Goal: Book appointment/travel/reservation

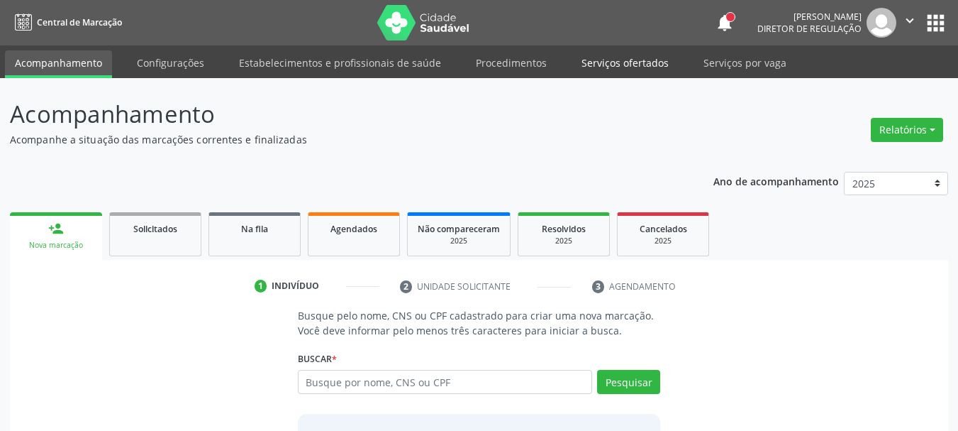
click at [606, 65] on link "Serviços ofertados" at bounding box center [625, 62] width 107 height 25
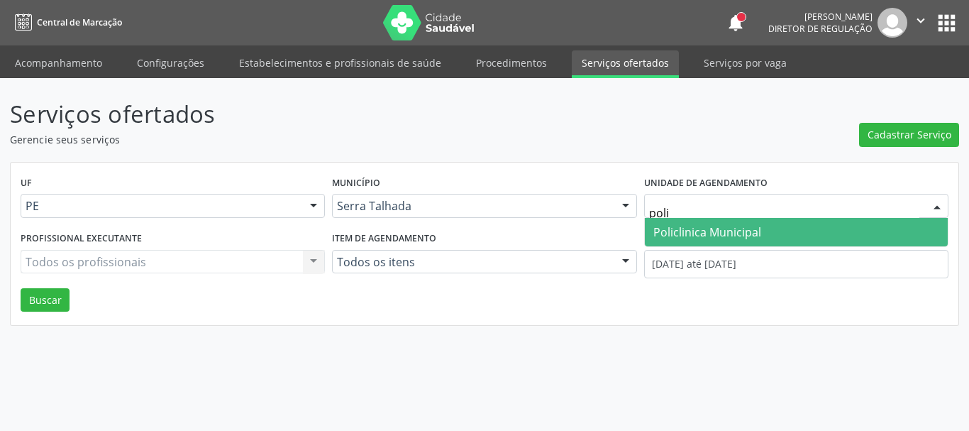
type input "polic"
click at [677, 233] on span "Policlinica Municipal" at bounding box center [707, 232] width 108 height 16
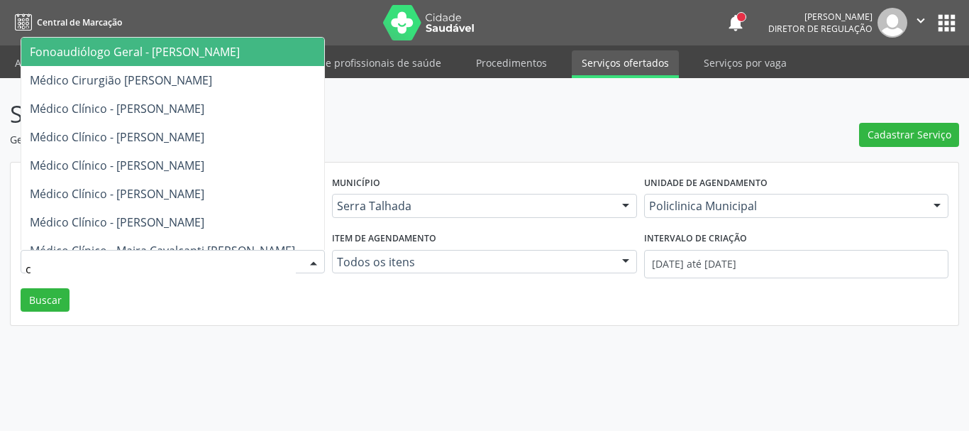
type input "ce"
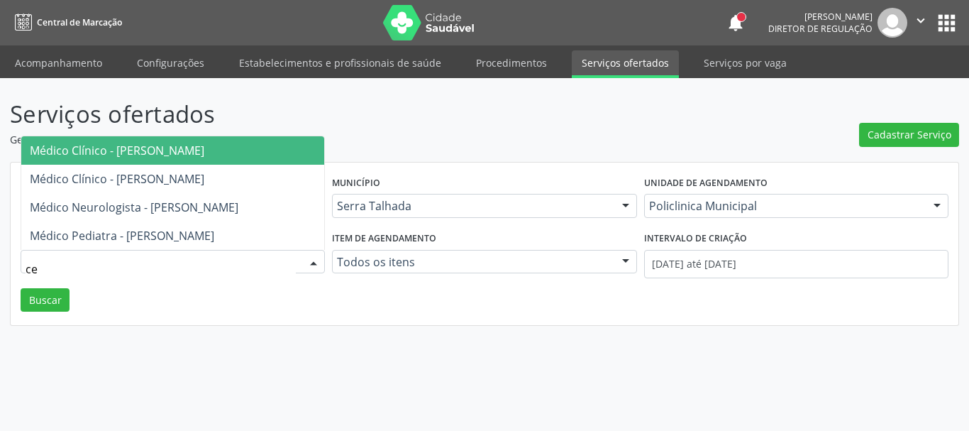
click at [143, 147] on span "Médico Clínico - Cecilia Fernandes Antas Florentino" at bounding box center [117, 151] width 174 height 16
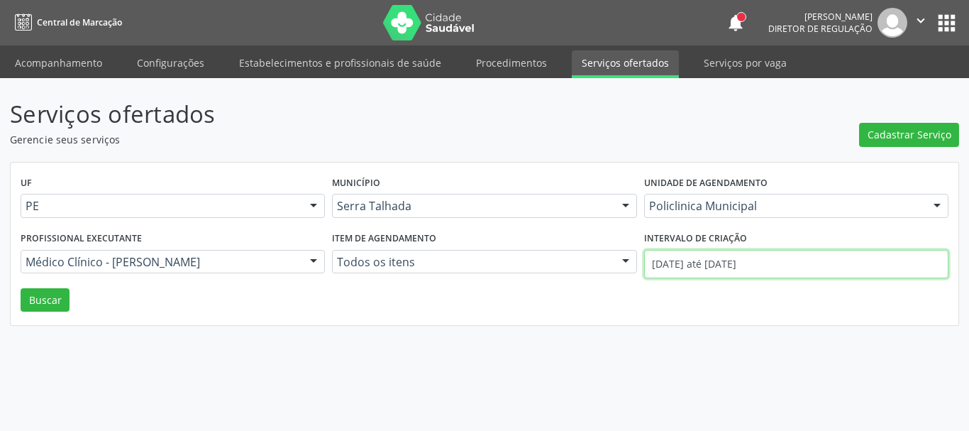
click at [803, 260] on input "01/09/2025 até 17/09/2025" at bounding box center [796, 264] width 304 height 28
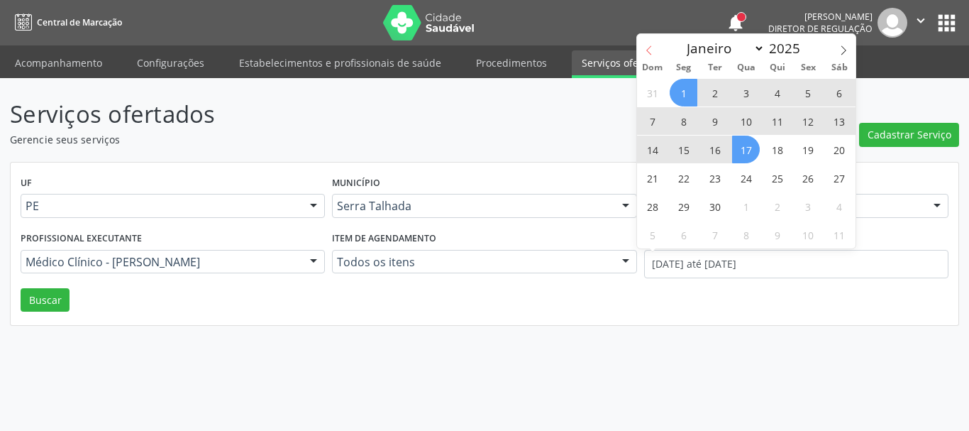
click at [648, 41] on span at bounding box center [649, 46] width 24 height 24
select select "7"
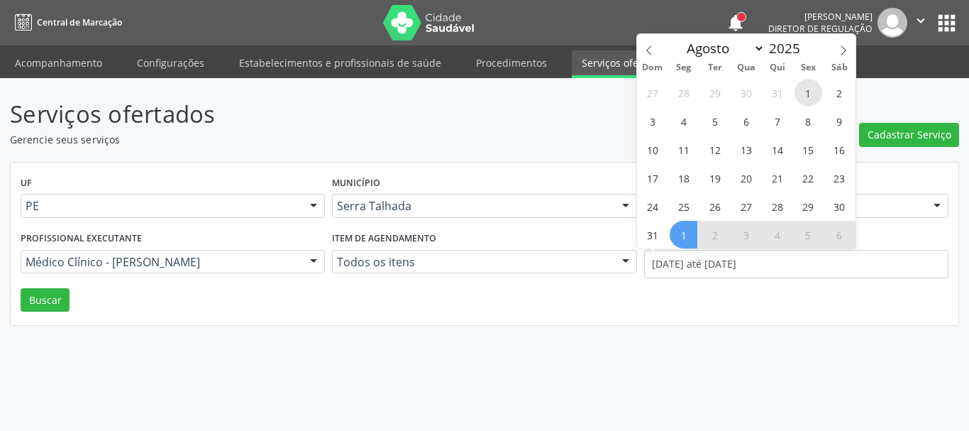
click at [805, 91] on span "1" at bounding box center [808, 93] width 28 height 28
type input "01/08/2025"
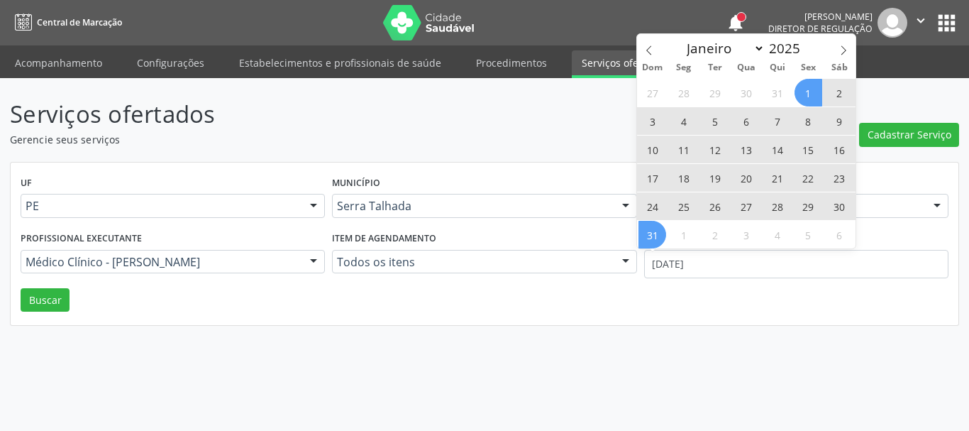
click at [662, 235] on span "31" at bounding box center [652, 235] width 28 height 28
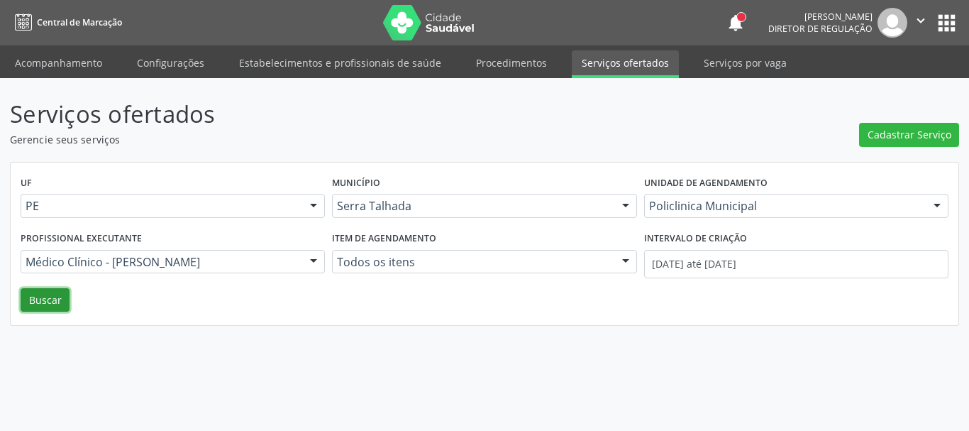
click at [63, 301] on button "Buscar" at bounding box center [45, 300] width 49 height 24
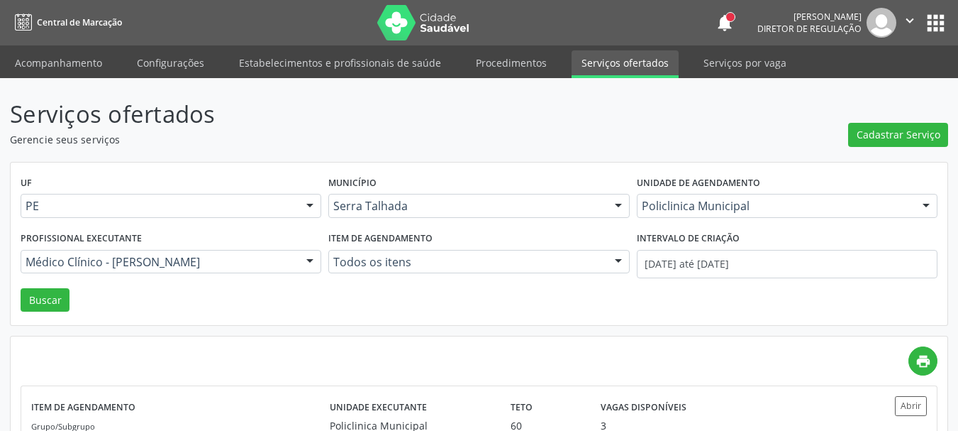
scroll to position [104, 0]
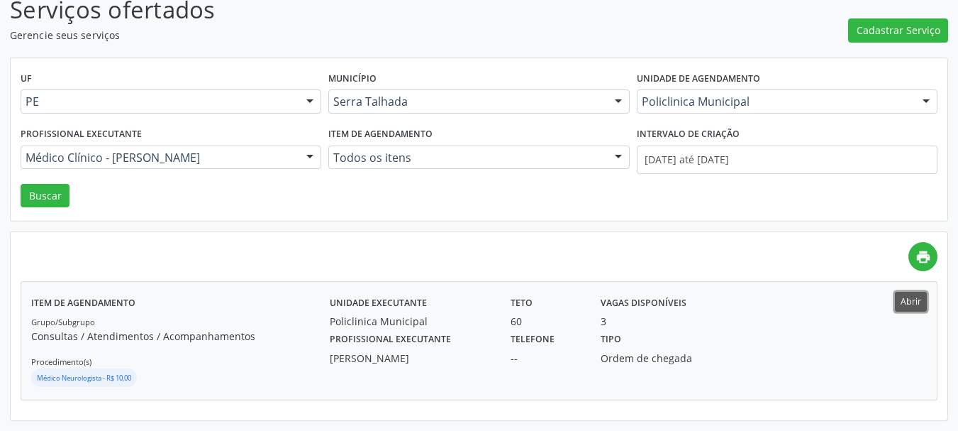
click at [913, 302] on button "Abrir" at bounding box center [911, 300] width 32 height 19
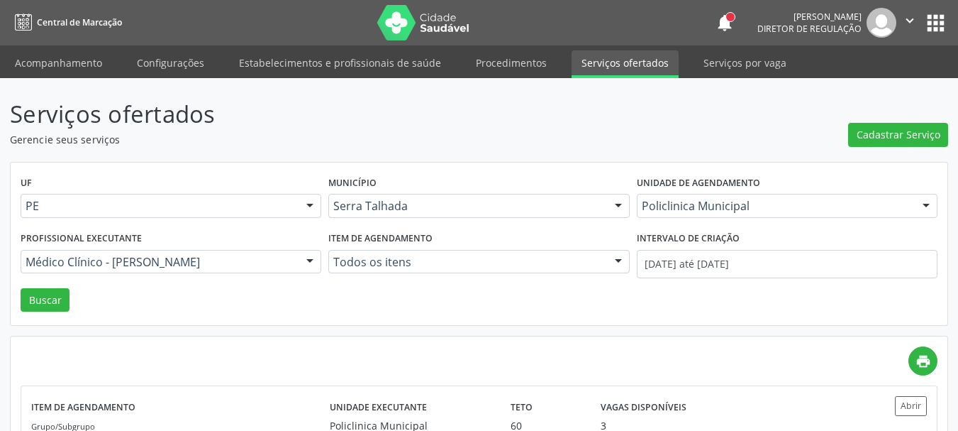
click at [942, 23] on button "apps" at bounding box center [935, 23] width 25 height 25
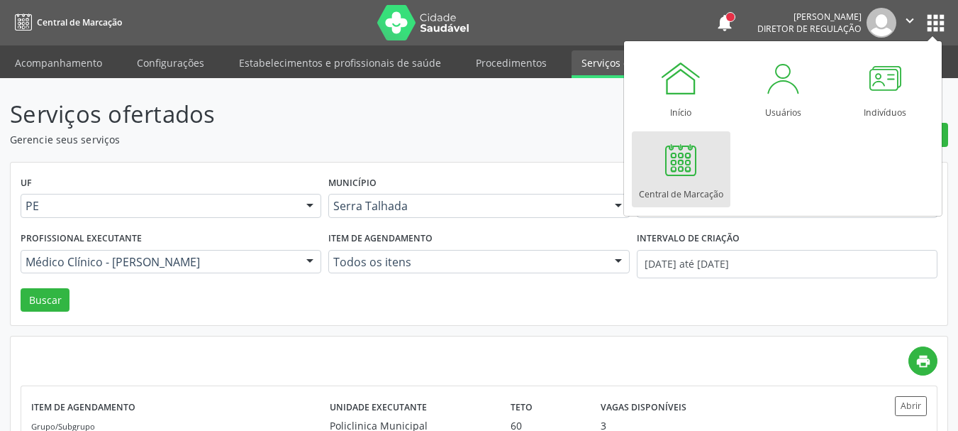
click at [675, 189] on div "Central de Marcação" at bounding box center [681, 190] width 84 height 19
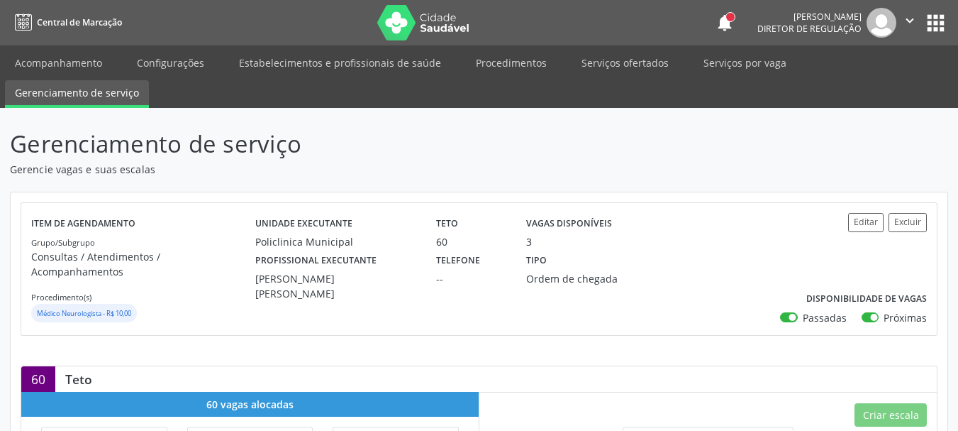
scroll to position [377, 0]
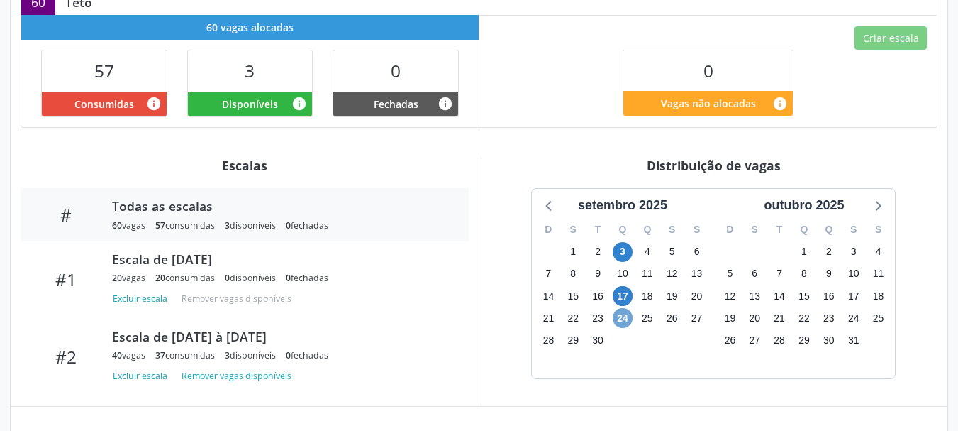
click at [621, 308] on span "24" at bounding box center [623, 318] width 20 height 20
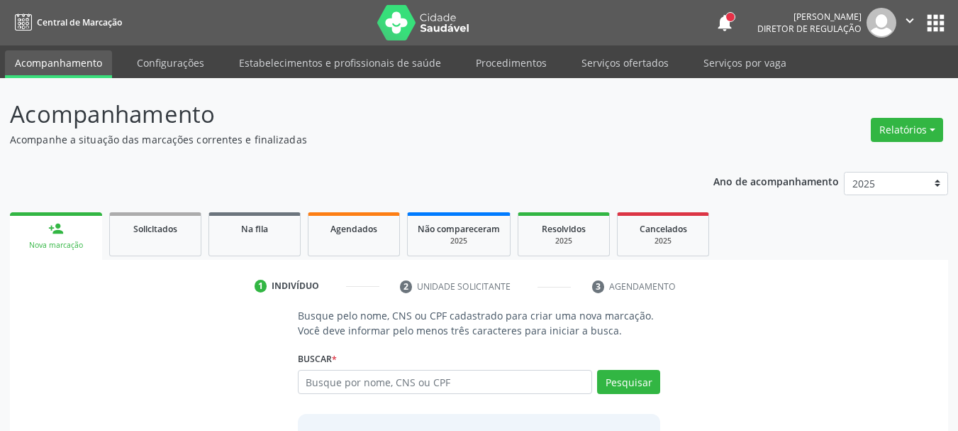
click at [336, 372] on input "text" at bounding box center [445, 382] width 295 height 24
type input "01110034407"
click at [615, 378] on button "Pesquisar" at bounding box center [628, 382] width 63 height 24
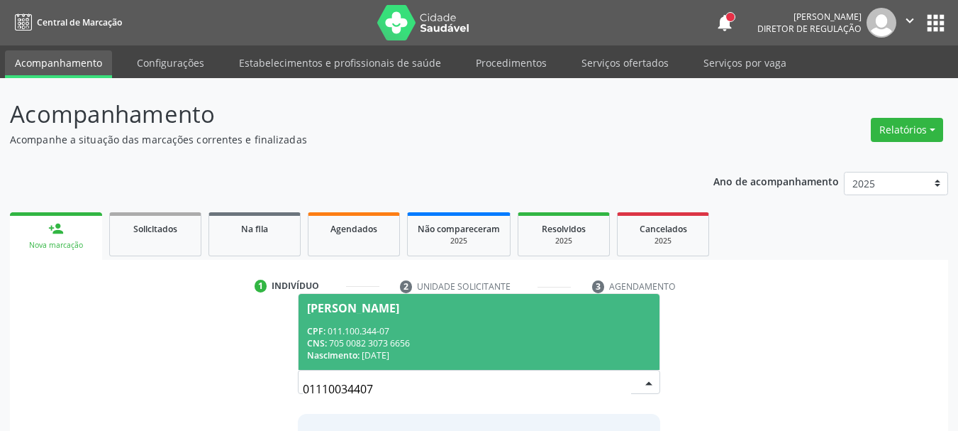
click at [553, 326] on div "CPF: 011.100.344-07" at bounding box center [479, 331] width 345 height 12
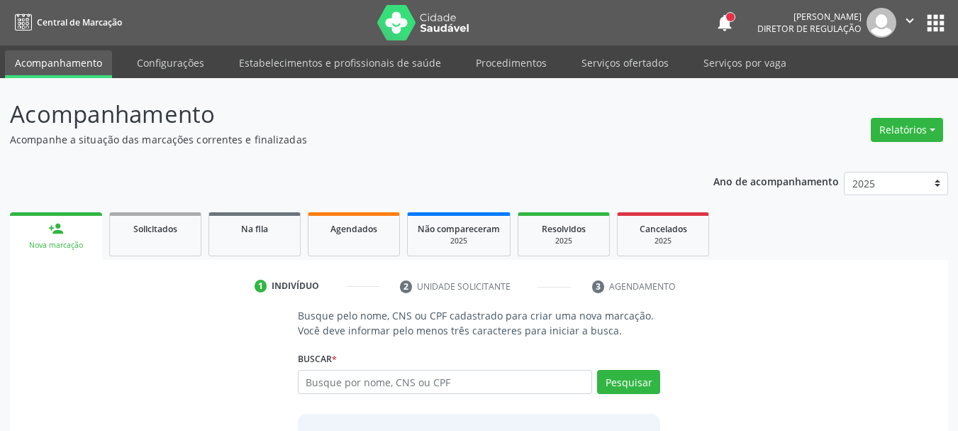
scroll to position [138, 0]
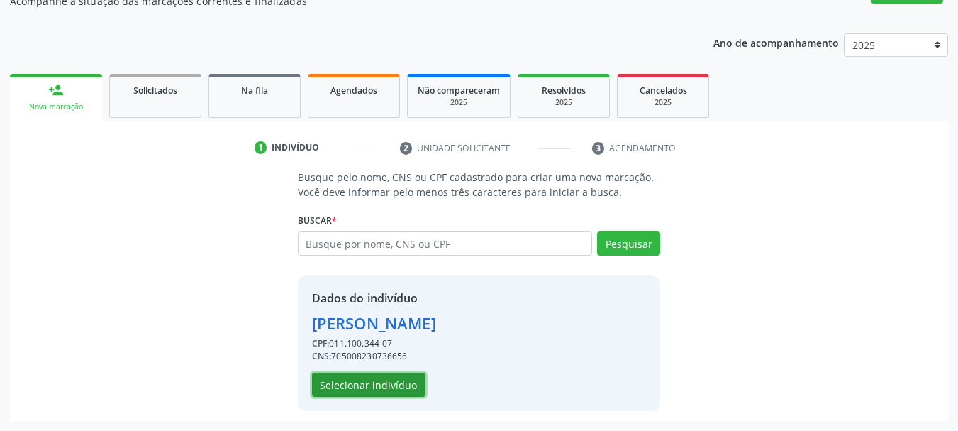
click at [366, 381] on button "Selecionar indivíduo" at bounding box center [368, 384] width 113 height 24
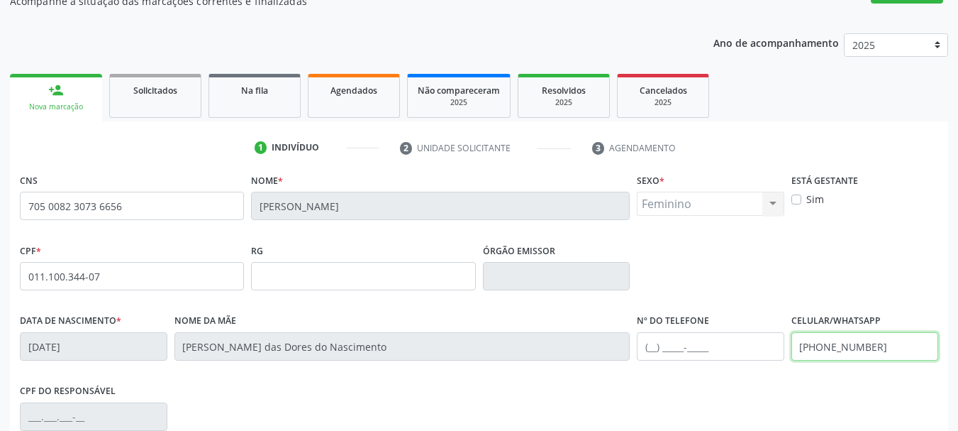
drag, startPoint x: 870, startPoint y: 343, endPoint x: 769, endPoint y: 362, distance: 102.5
click at [782, 357] on div "Data de nascimento * [DATE] Nome da mãe [PERSON_NAME] das Dores do Nascimento N…" at bounding box center [479, 345] width 926 height 70
type input "("
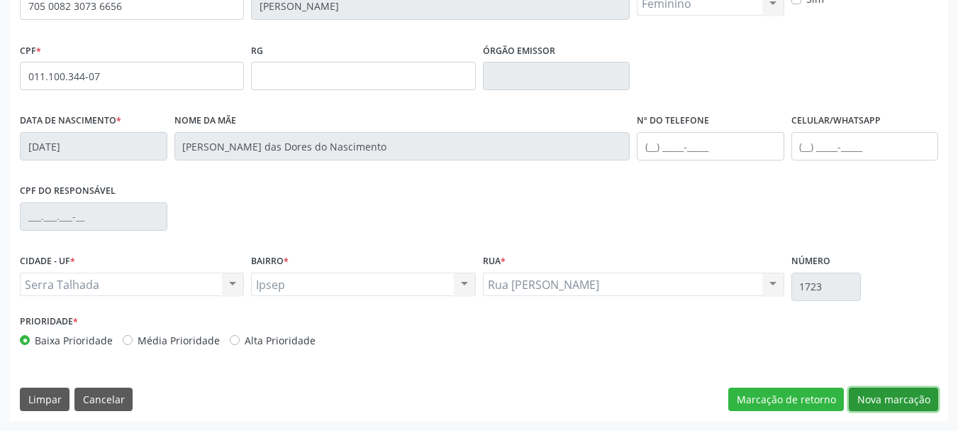
click at [929, 402] on button "Nova marcação" at bounding box center [893, 399] width 89 height 24
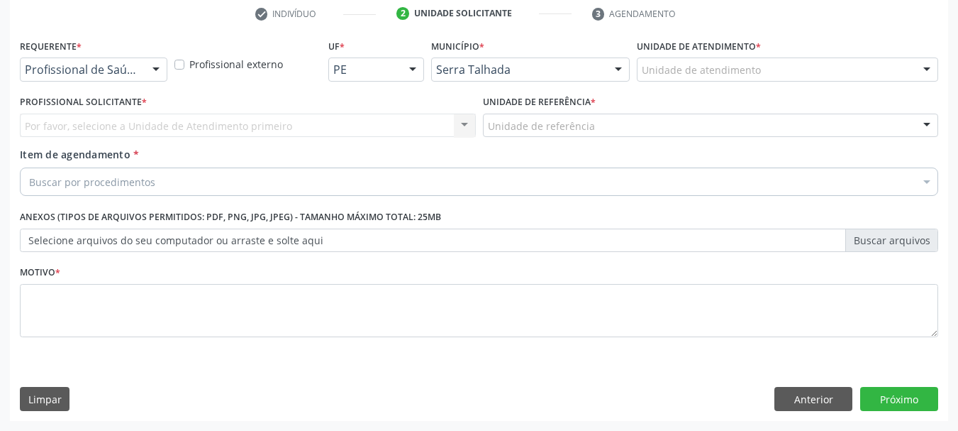
scroll to position [272, 0]
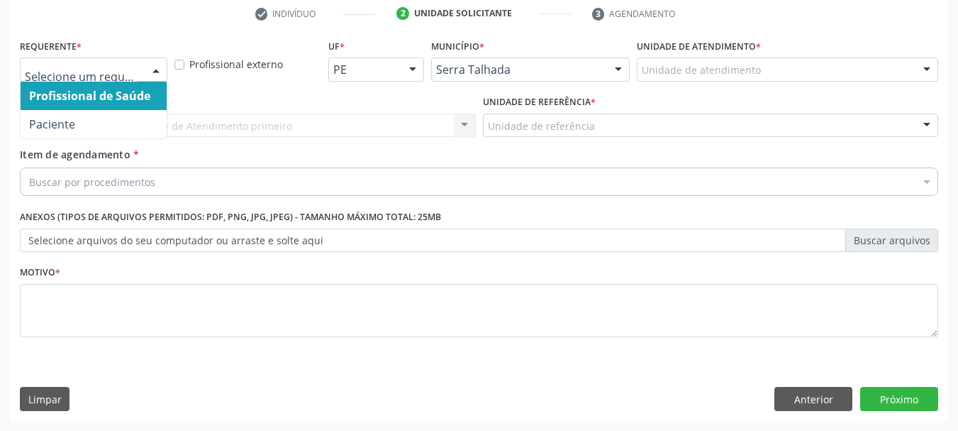
click at [150, 70] on div at bounding box center [155, 70] width 21 height 24
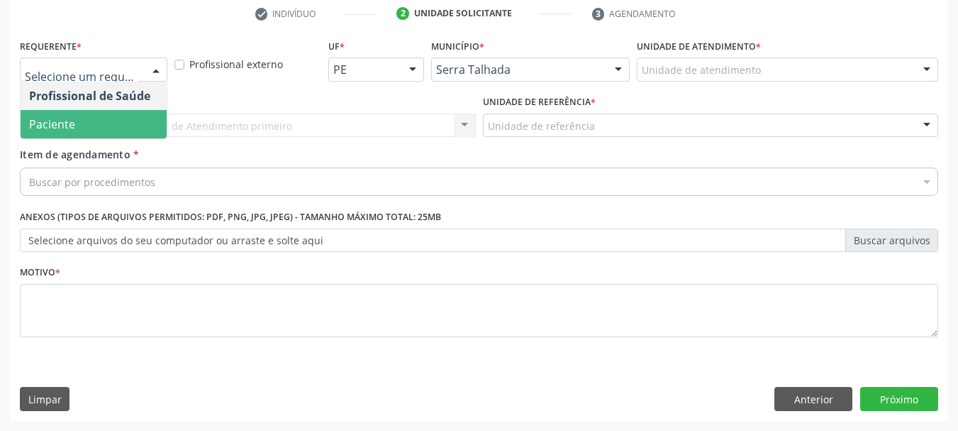
click at [140, 113] on span "Paciente" at bounding box center [94, 124] width 146 height 28
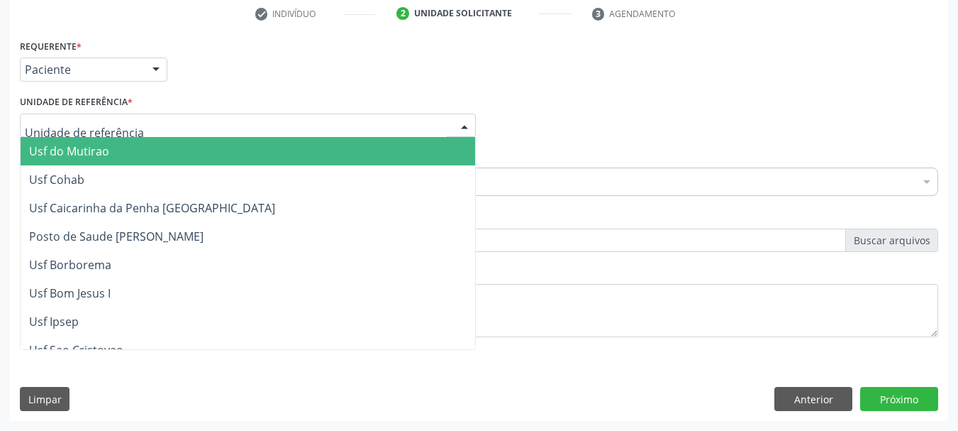
click at [140, 127] on div at bounding box center [248, 125] width 456 height 24
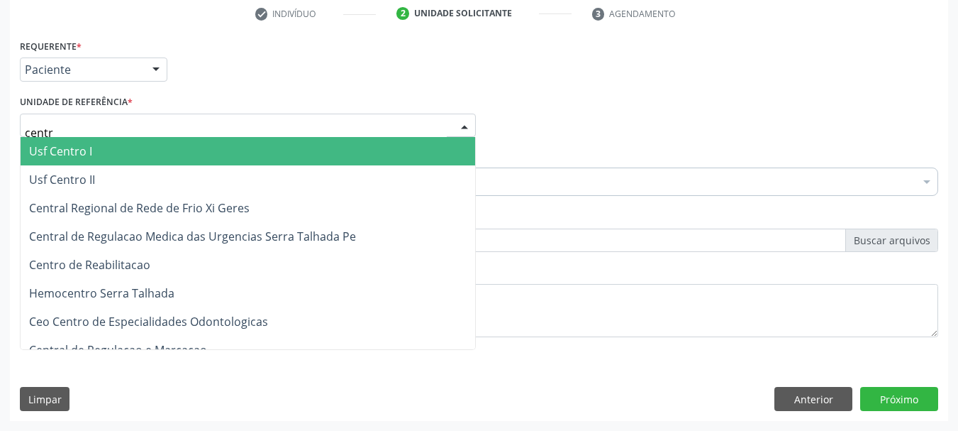
type input "centro"
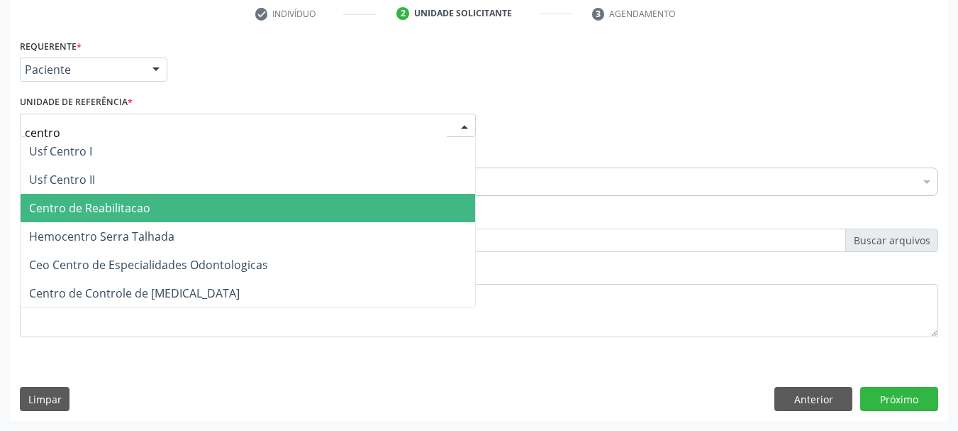
click at [148, 196] on span "Centro de Reabilitacao" at bounding box center [248, 208] width 455 height 28
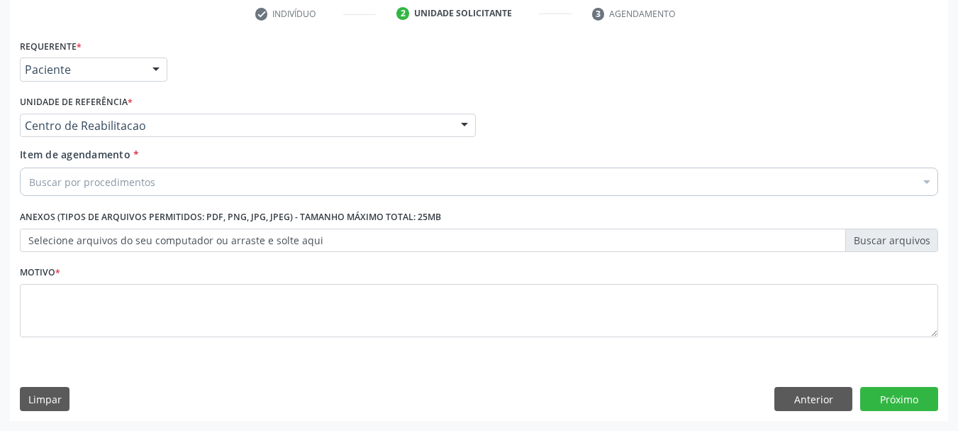
click at [153, 173] on div "Buscar por procedimentos" at bounding box center [479, 181] width 918 height 28
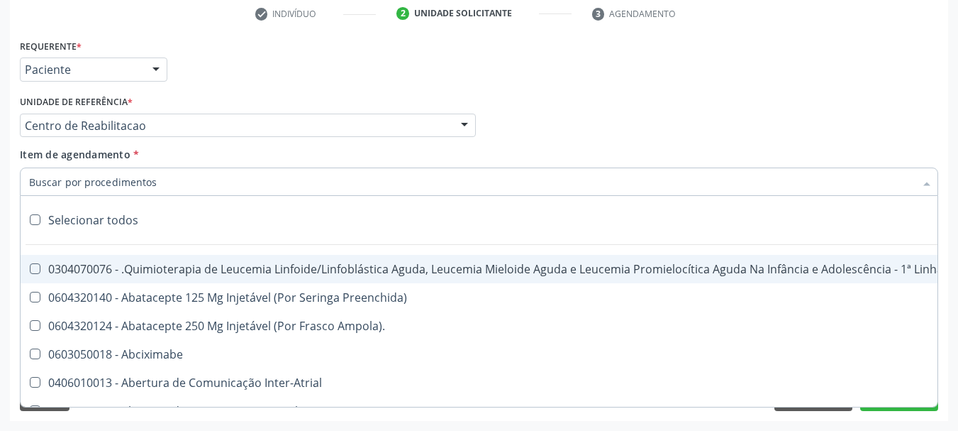
click at [152, 186] on input "Item de agendamento *" at bounding box center [472, 181] width 886 height 28
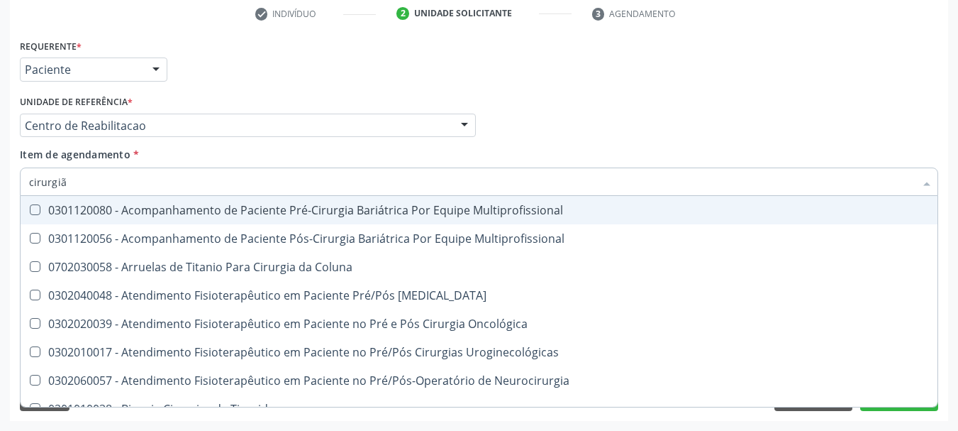
type input "cirurgião"
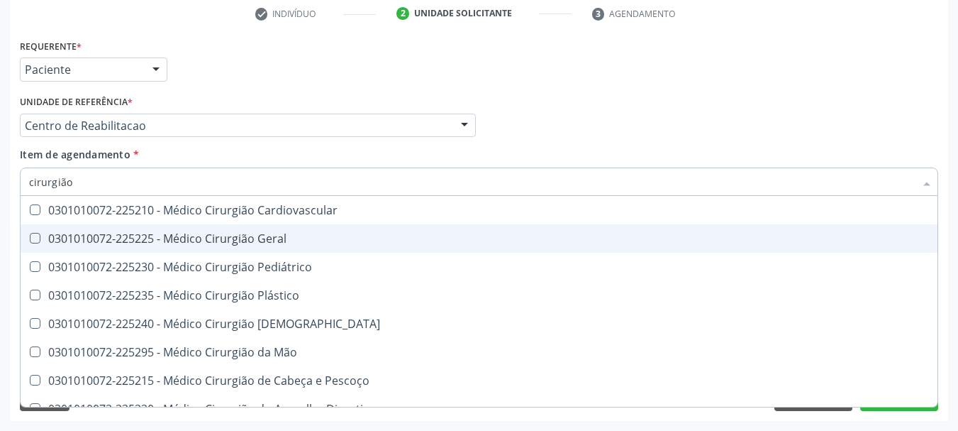
click at [157, 244] on div "0301010072-225225 - Médico Cirurgião Geral" at bounding box center [479, 238] width 900 height 11
checkbox Geral "true"
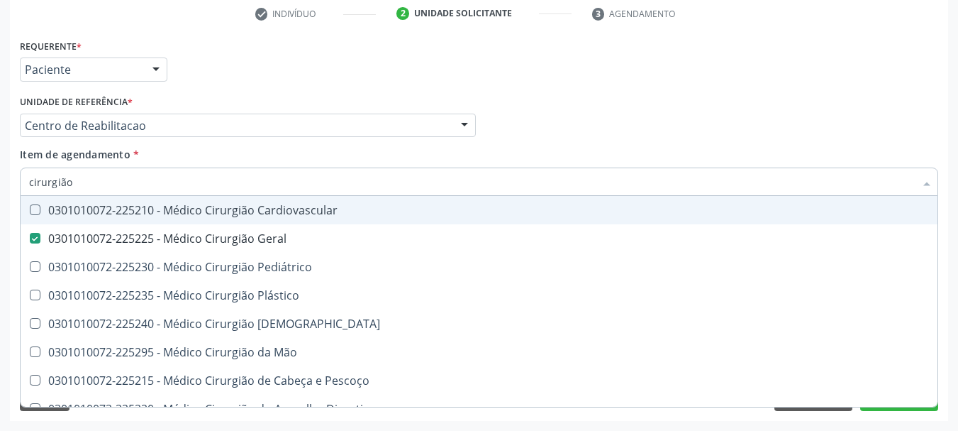
click at [703, 106] on div "Profissional Solicitante Por favor, selecione a Unidade de Atendimento primeiro…" at bounding box center [479, 118] width 926 height 55
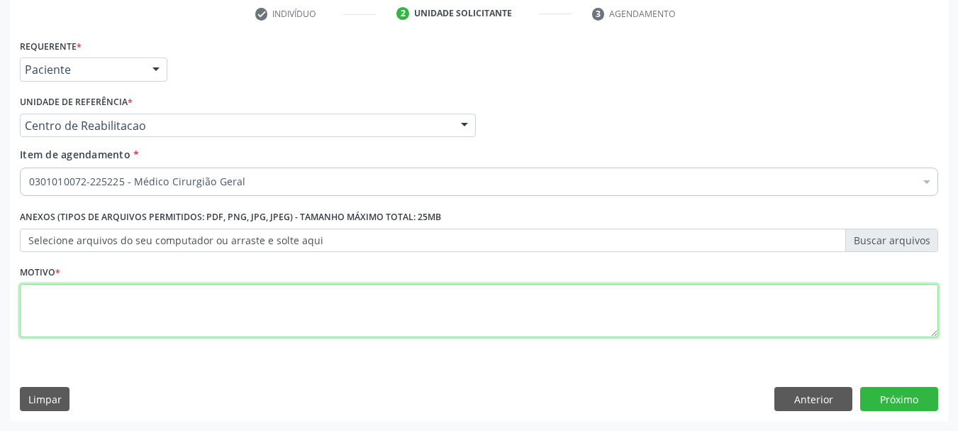
click at [123, 311] on textarea at bounding box center [479, 311] width 918 height 54
type textarea "...."
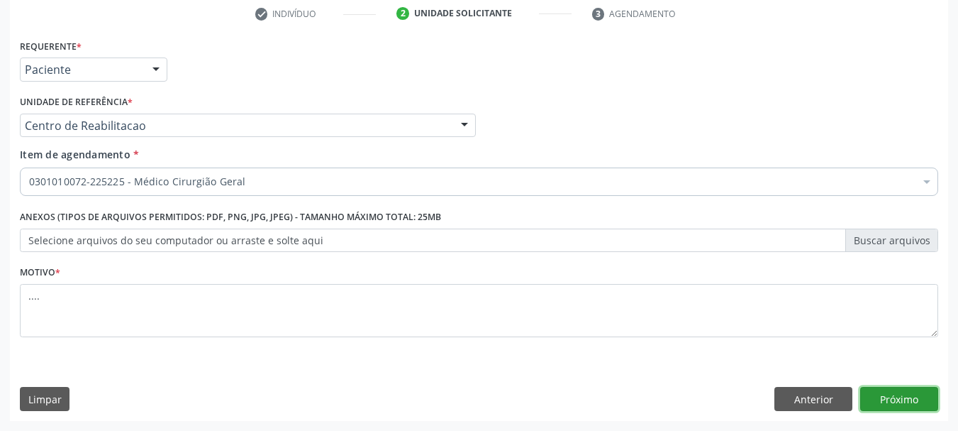
click at [905, 392] on button "Próximo" at bounding box center [899, 399] width 78 height 24
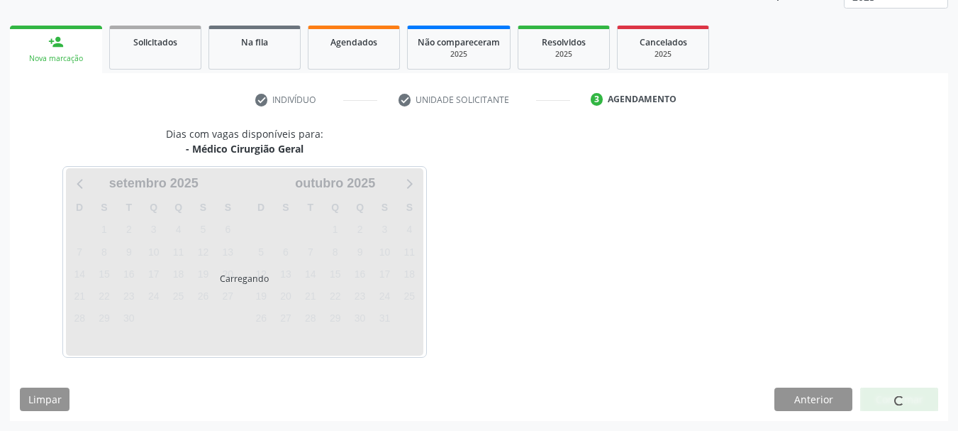
scroll to position [187, 0]
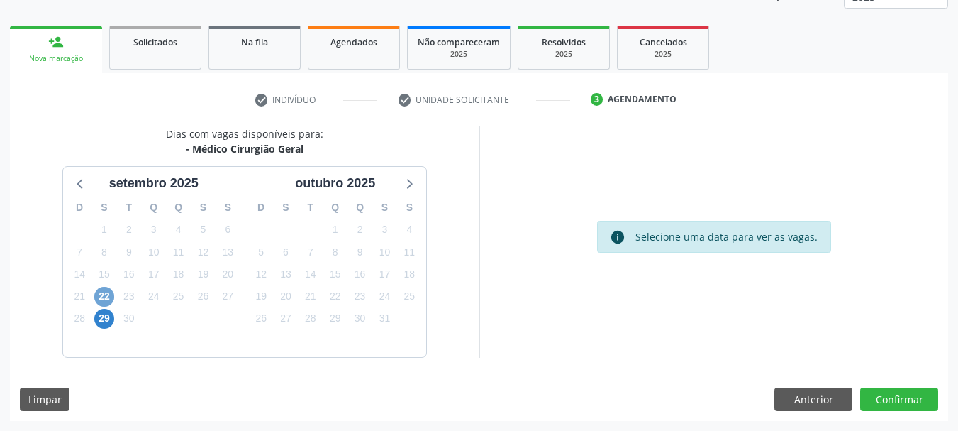
click at [100, 293] on span "22" at bounding box center [104, 297] width 20 height 20
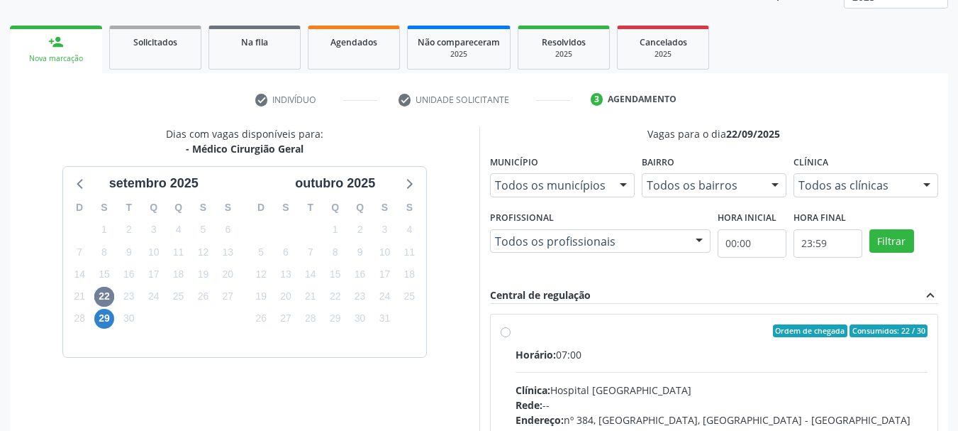
click at [516, 332] on label "Ordem de chegada Consumidos: 22 / 30 Horário: 07:00 Clínica: Hospital [GEOGRAPH…" at bounding box center [722, 433] width 413 height 218
click at [503, 332] on input "Ordem de chegada Consumidos: 22 / 30 Horário: 07:00 Clínica: Hospital [GEOGRAPH…" at bounding box center [506, 330] width 10 height 13
radio input "true"
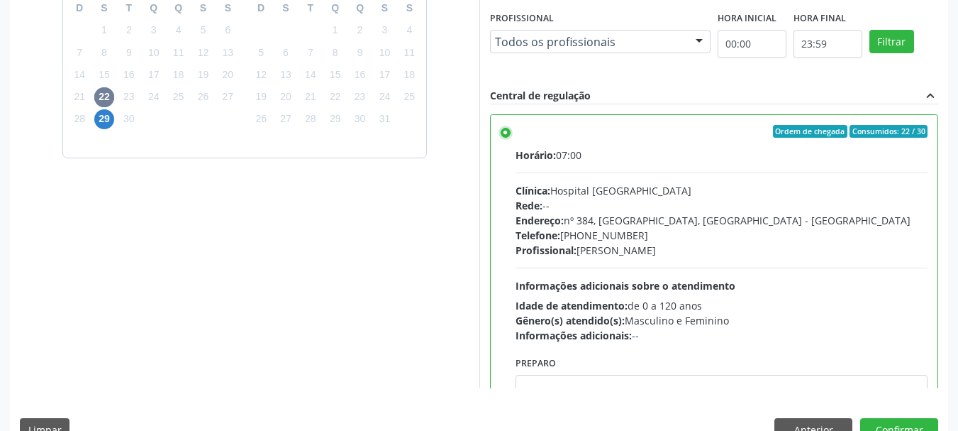
scroll to position [417, 0]
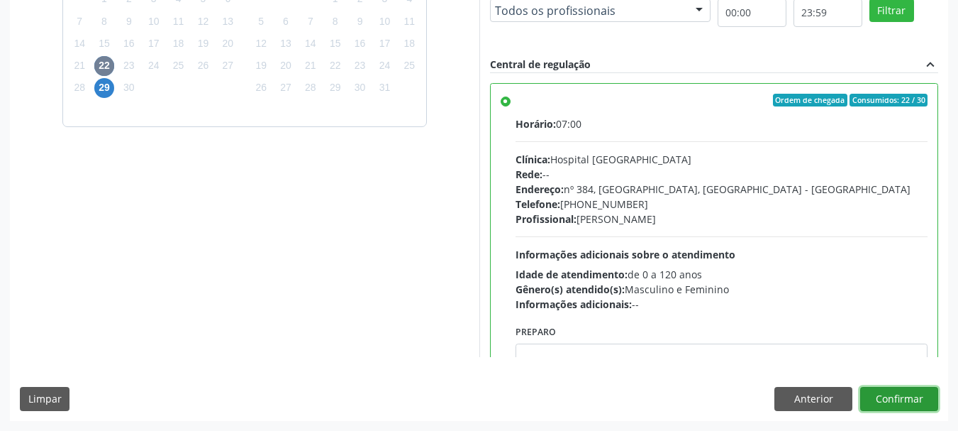
click at [905, 409] on button "Confirmar" at bounding box center [899, 399] width 78 height 24
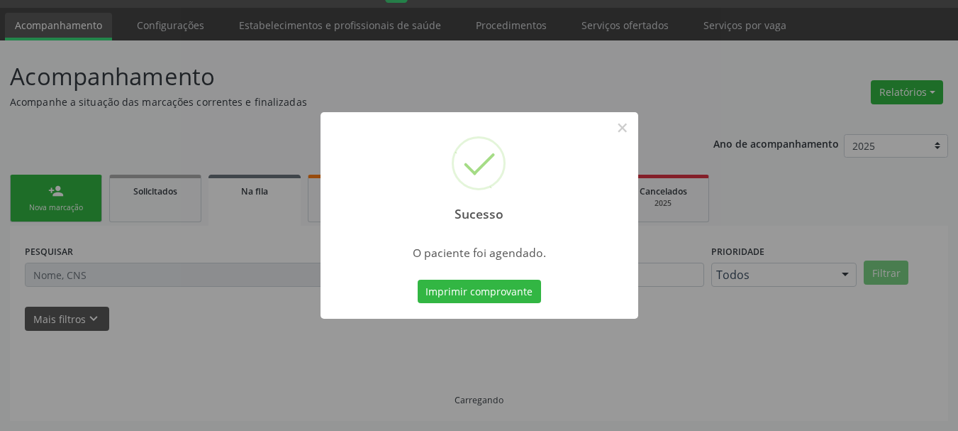
scroll to position [38, 0]
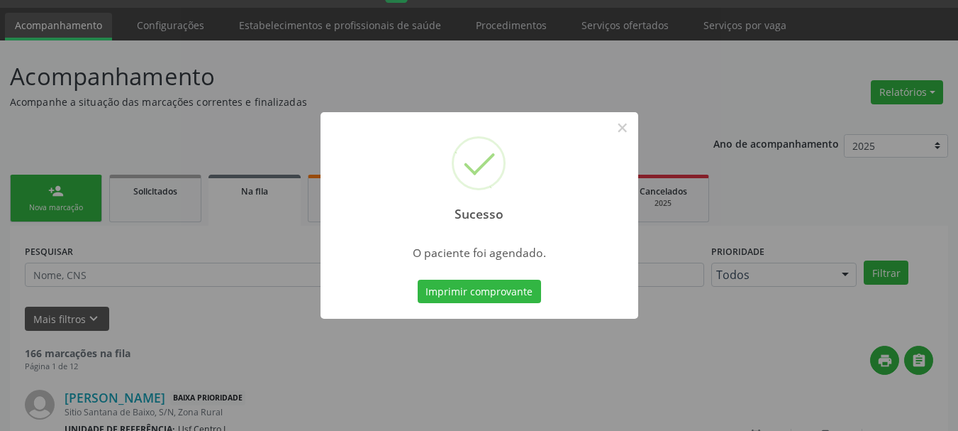
click at [489, 304] on div "Imprimir comprovante Cancel" at bounding box center [479, 292] width 130 height 30
click at [486, 289] on button "Imprimir comprovante" at bounding box center [479, 291] width 123 height 24
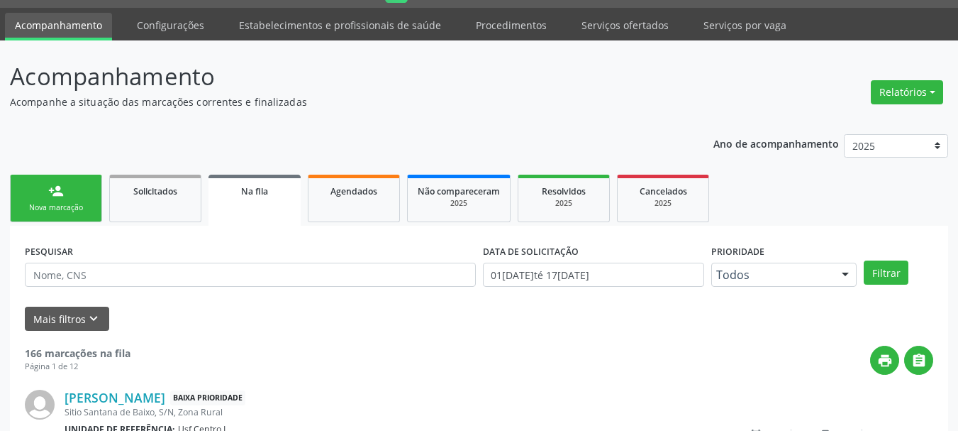
scroll to position [9, 0]
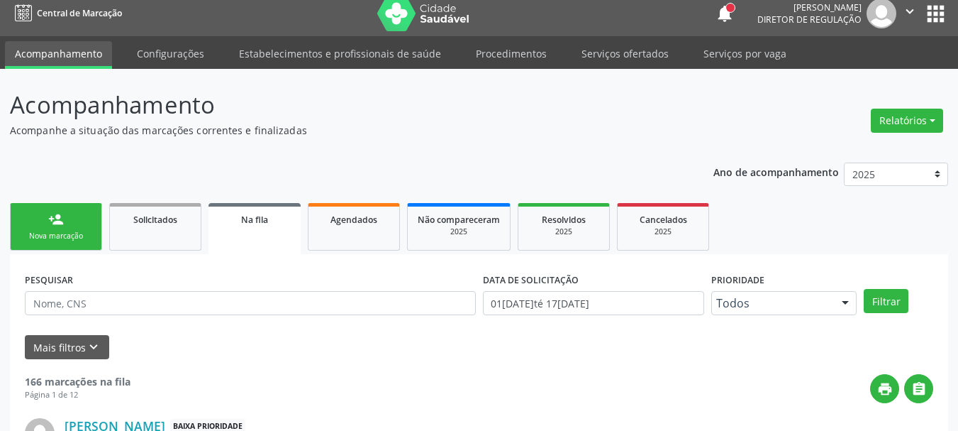
click at [938, 9] on button "apps" at bounding box center [935, 13] width 25 height 25
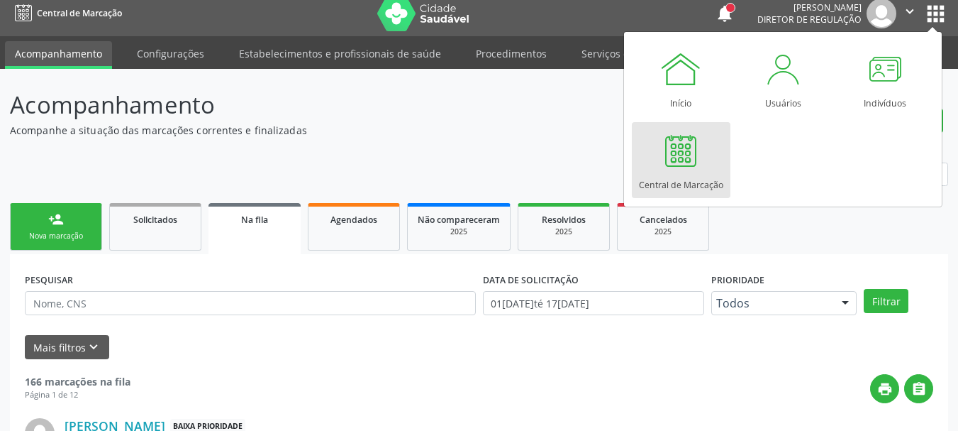
click at [700, 169] on div at bounding box center [681, 150] width 43 height 43
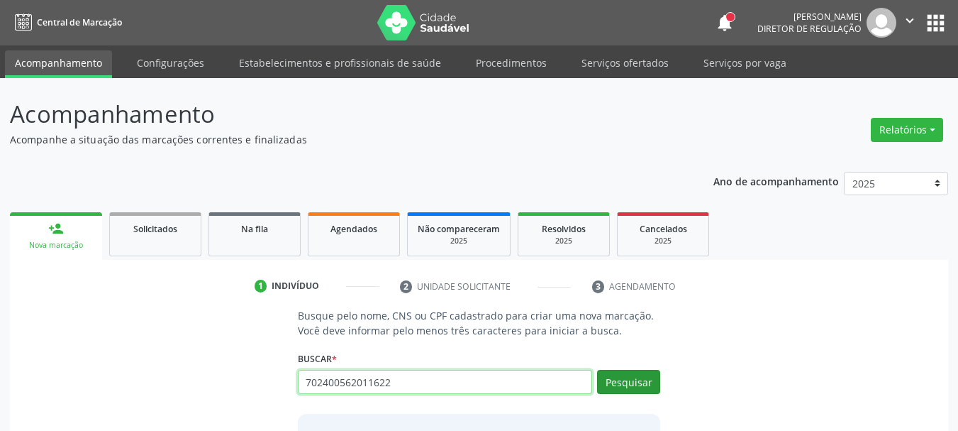
type input "702400562011622"
click at [608, 383] on button "Pesquisar" at bounding box center [628, 382] width 63 height 24
type input "702400562011622"
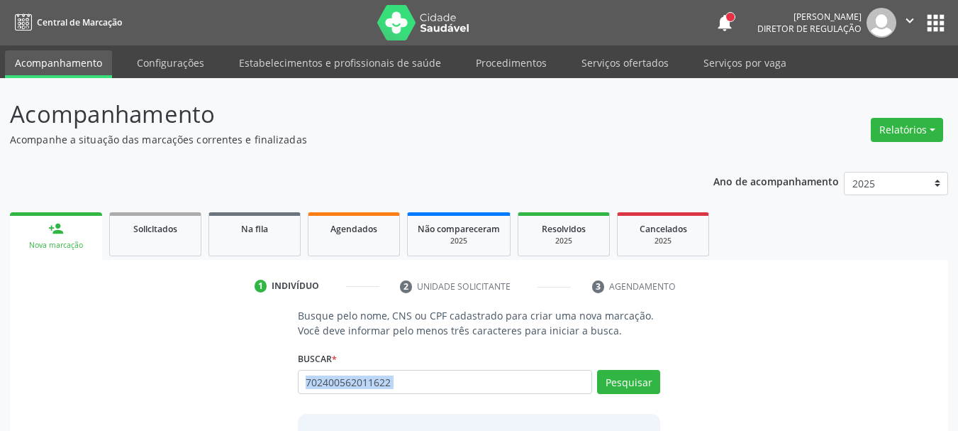
drag, startPoint x: 426, startPoint y: 413, endPoint x: 423, endPoint y: 377, distance: 35.6
click at [423, 377] on div "Busque pelo nome, CNS ou CPF cadastrado para criar uma nova marcação. Você deve…" at bounding box center [479, 417] width 383 height 218
click at [627, 377] on button "Pesquisar" at bounding box center [628, 382] width 63 height 24
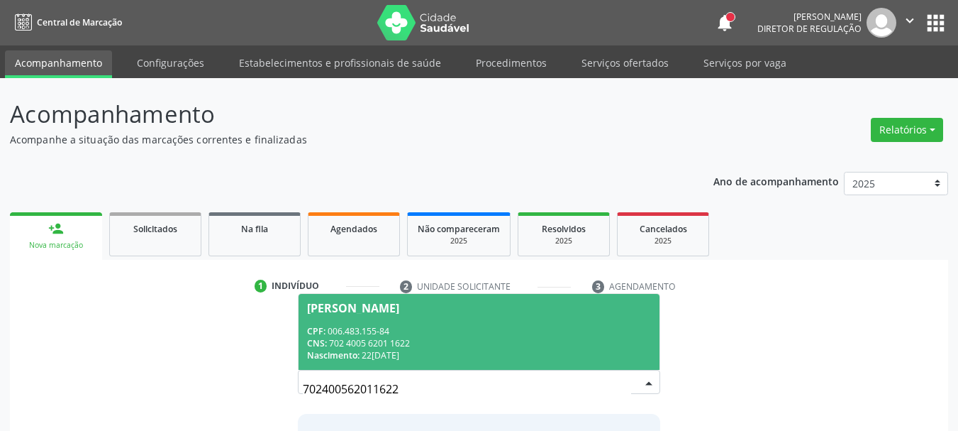
click at [608, 343] on div "CNS: 702 4005 6201 1622" at bounding box center [479, 343] width 345 height 12
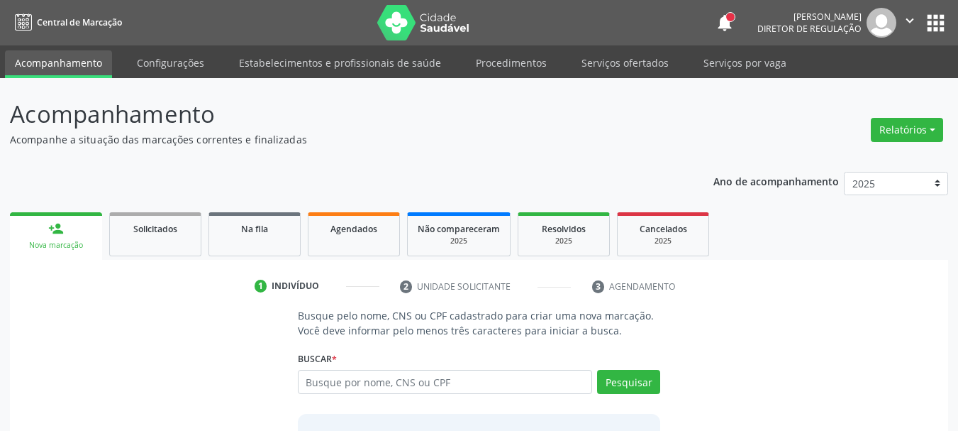
scroll to position [138, 0]
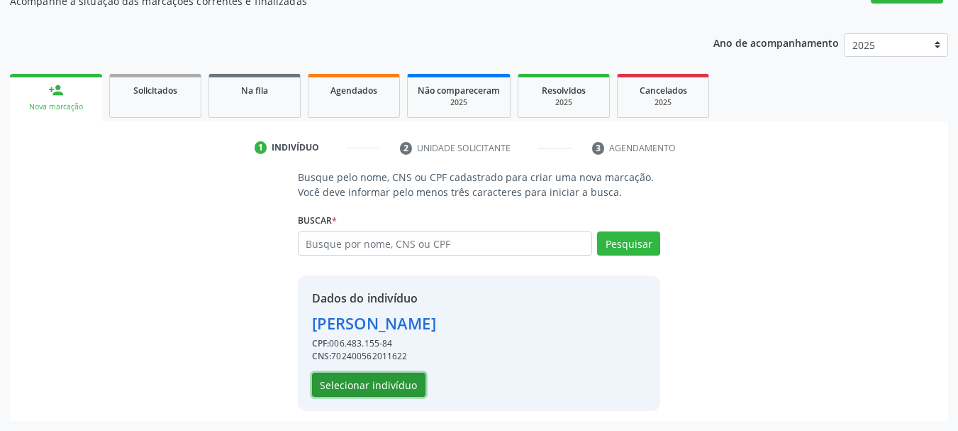
click at [401, 386] on button "Selecionar indivíduo" at bounding box center [368, 384] width 113 height 24
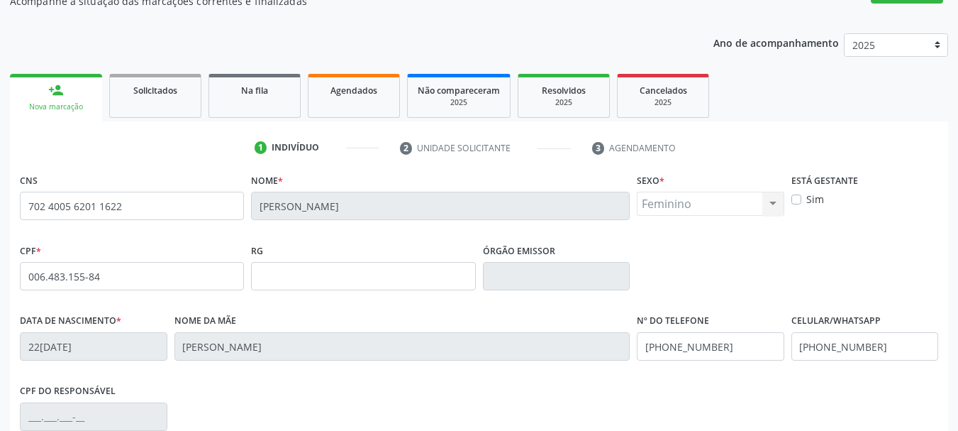
scroll to position [338, 0]
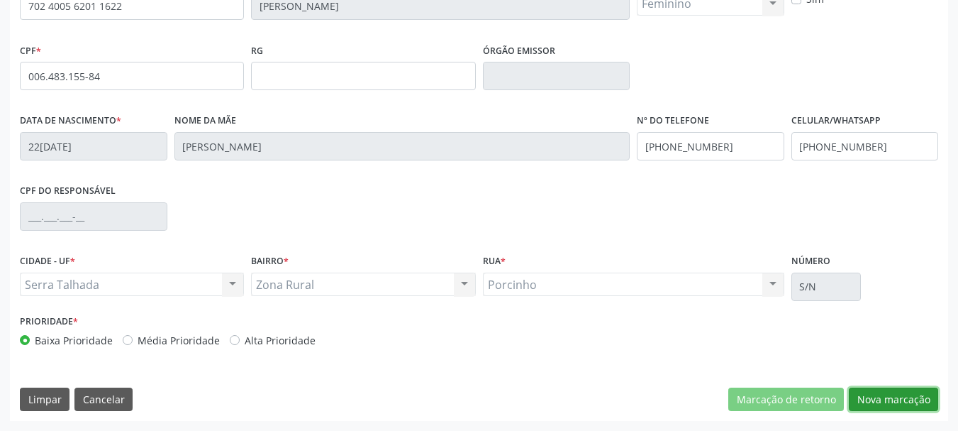
click at [872, 401] on button "Nova marcação" at bounding box center [893, 399] width 89 height 24
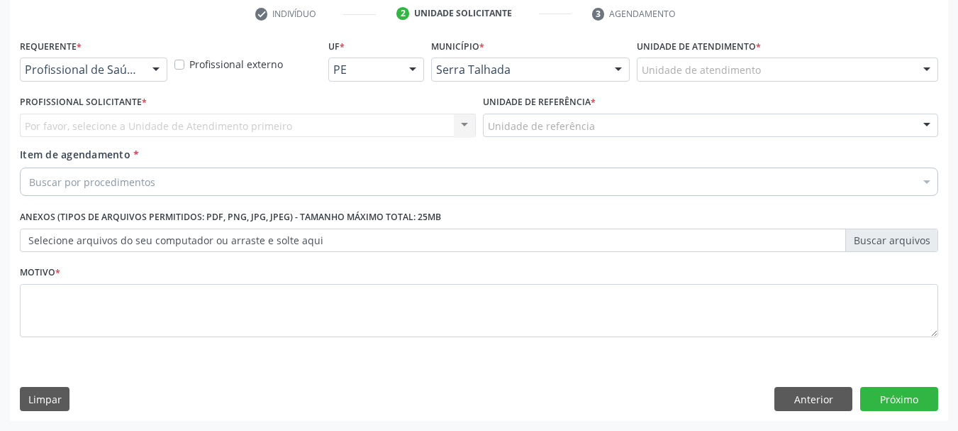
scroll to position [272, 0]
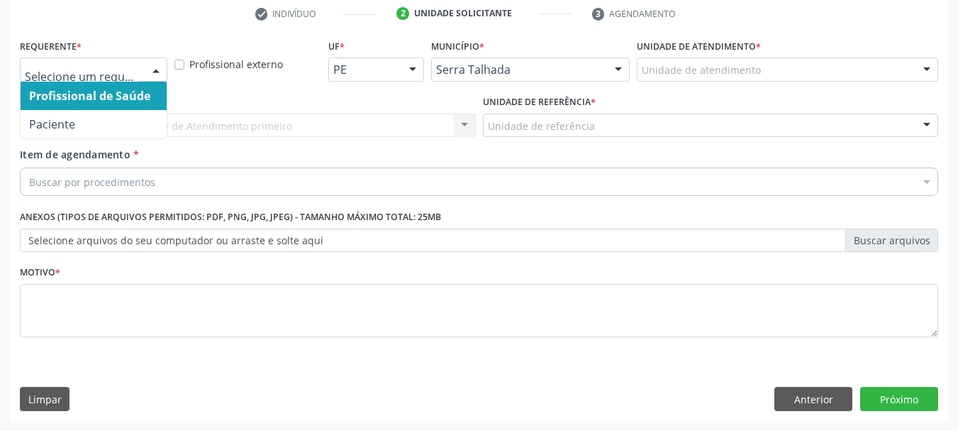
click at [147, 69] on div at bounding box center [155, 70] width 21 height 24
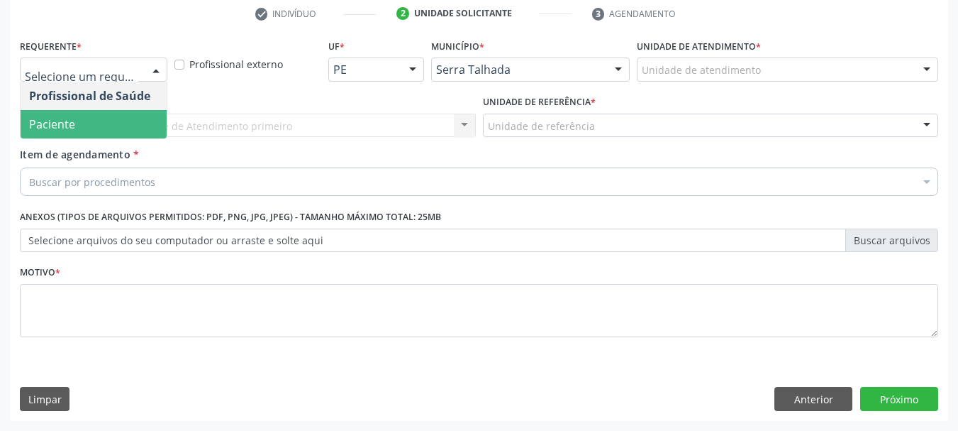
click at [141, 124] on span "Paciente" at bounding box center [94, 124] width 146 height 28
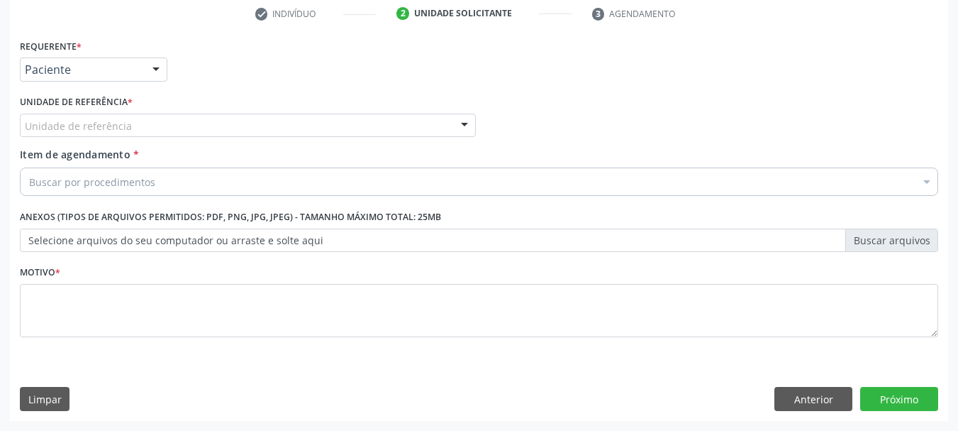
click at [141, 124] on div "Unidade de referência" at bounding box center [248, 125] width 456 height 24
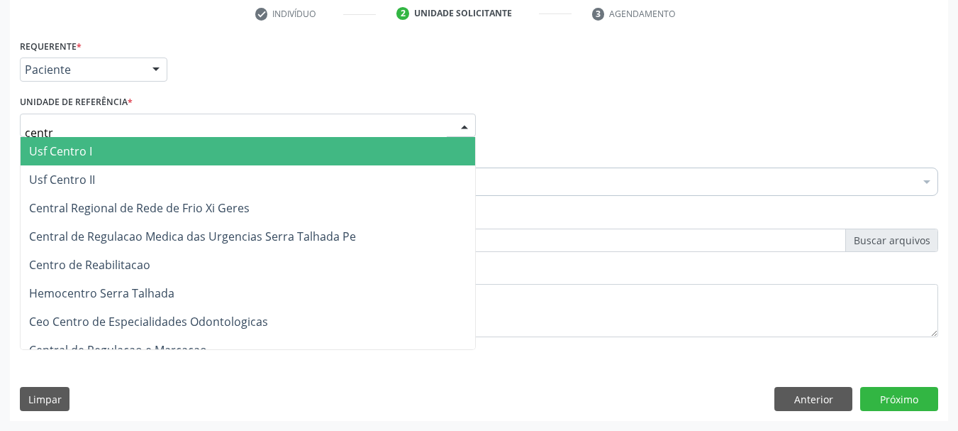
type input "centro"
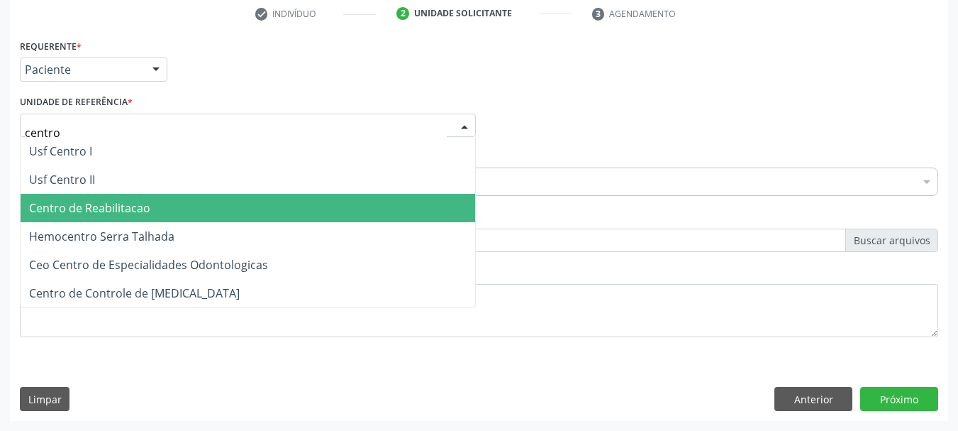
click at [144, 208] on span "Centro de Reabilitacao" at bounding box center [89, 208] width 121 height 16
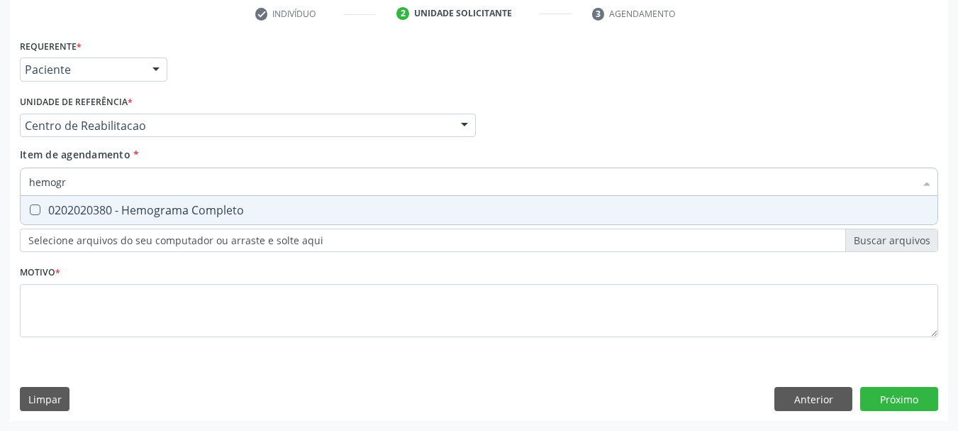
type input "hemogra"
click at [135, 211] on div "0202020380 - Hemograma Completo" at bounding box center [479, 209] width 900 height 11
checkbox Completo "true"
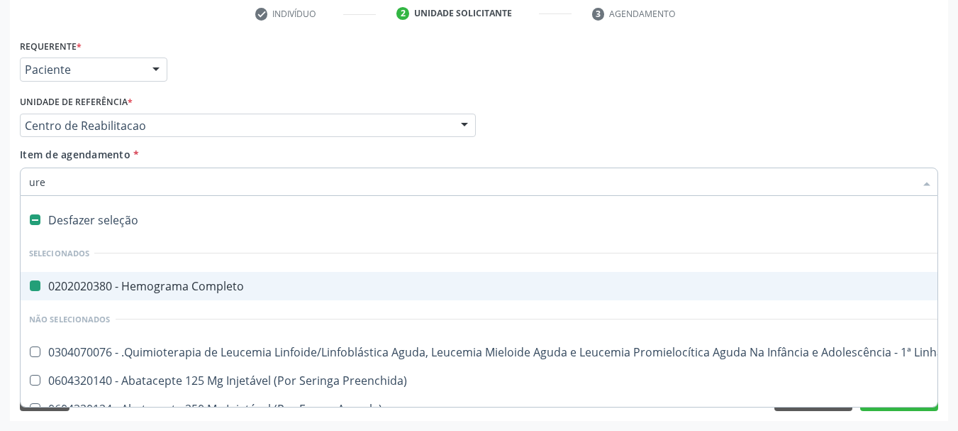
type input "urei"
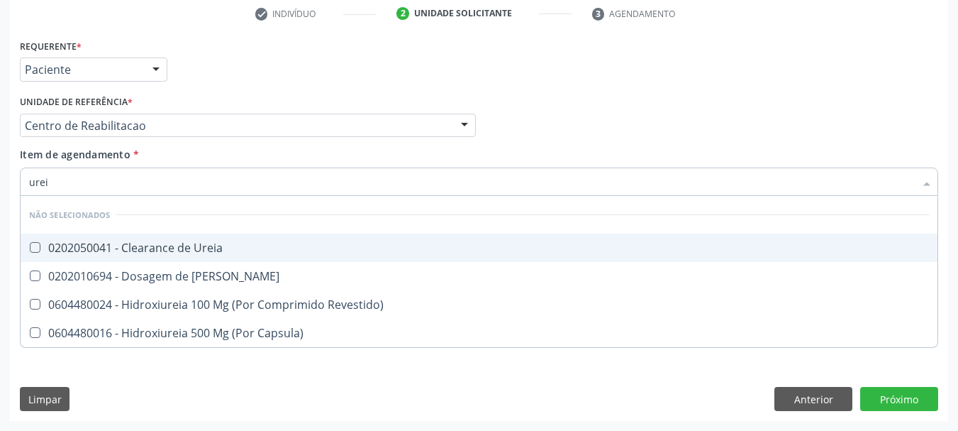
checkbox Ureia "false"
type input "ureia"
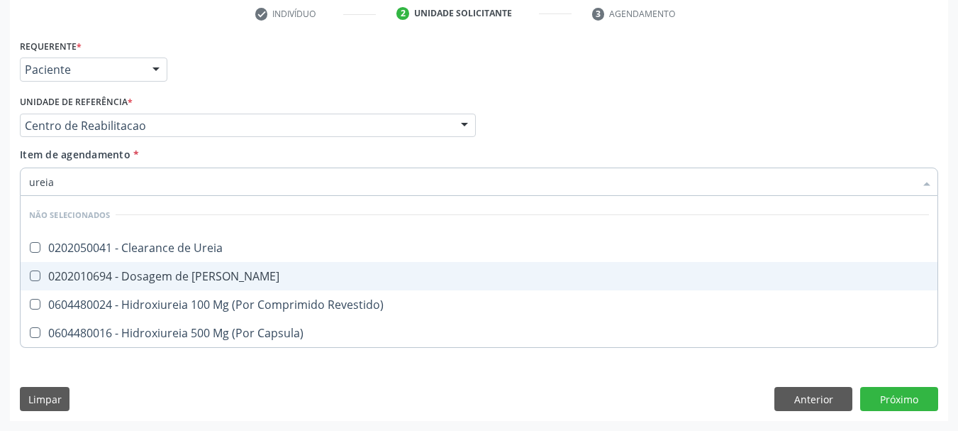
click at [135, 282] on div "0202010694 - Dosagem de Ureia" at bounding box center [479, 275] width 900 height 11
checkbox Ureia "true"
type input "ure"
checkbox Ureia "false"
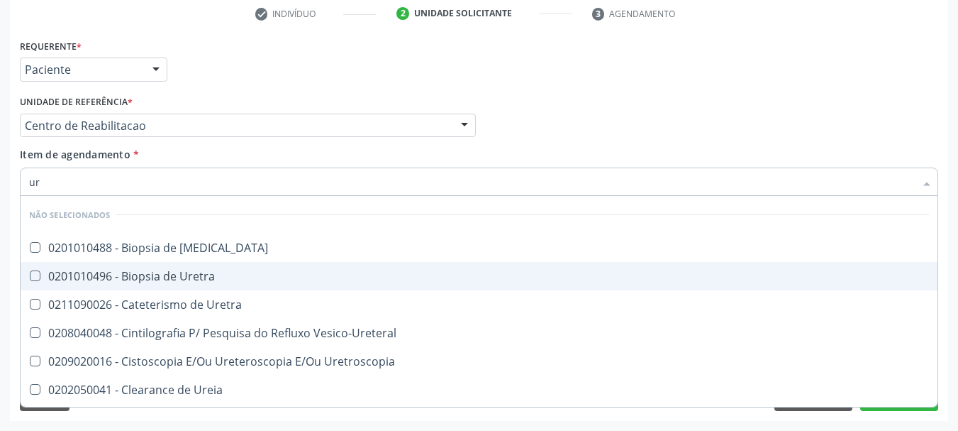
type input "u"
checkbox Ureter "true"
checkbox Ureia "false"
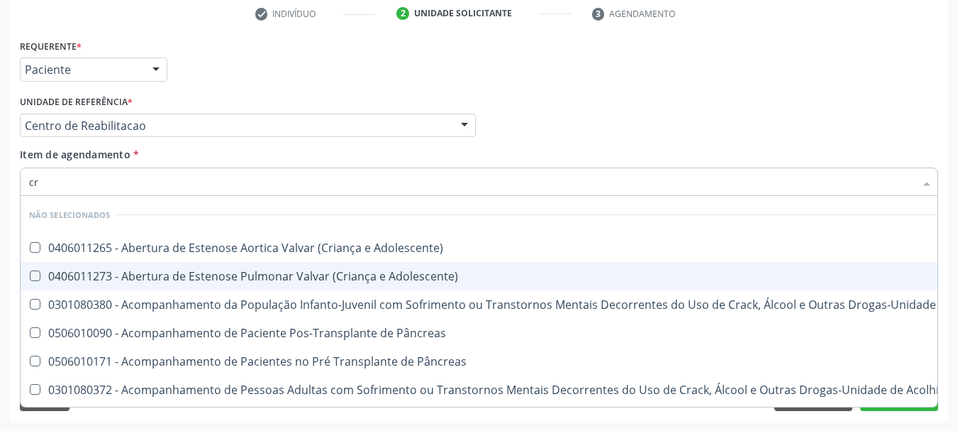
type input "cre"
checkbox Adolescente\) "false"
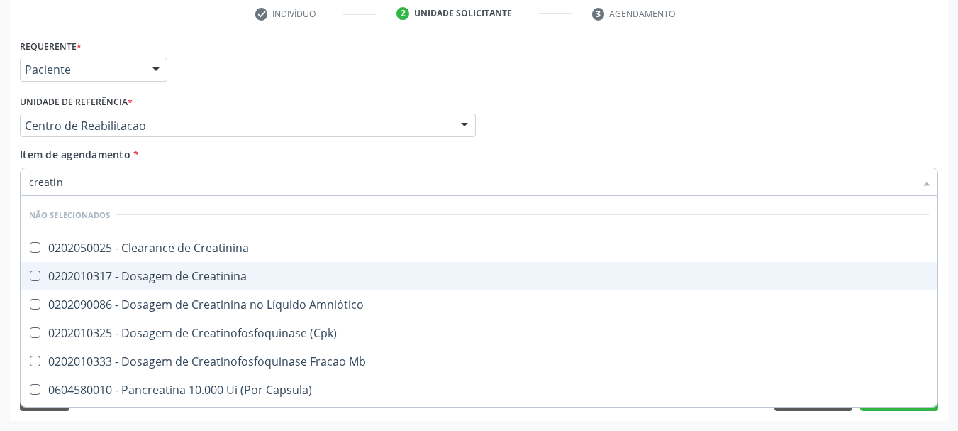
type input "creatini"
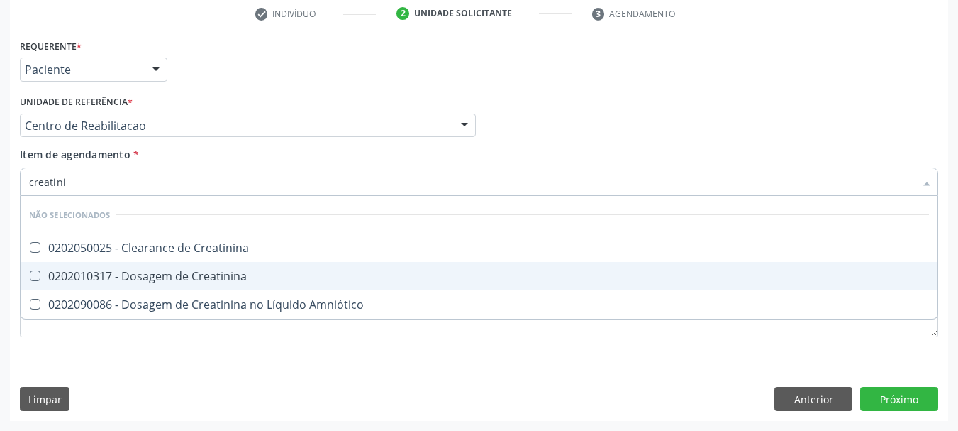
click at [135, 282] on div "0202010317 - Dosagem de Creatinina" at bounding box center [479, 275] width 900 height 11
checkbox Creatinina "true"
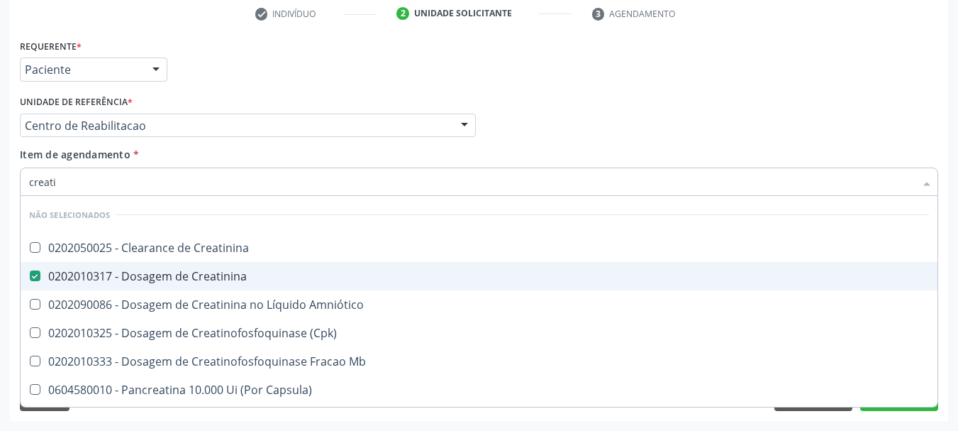
type input "creat"
checkbox Creatinina "false"
checkbox \(Cpk\) "true"
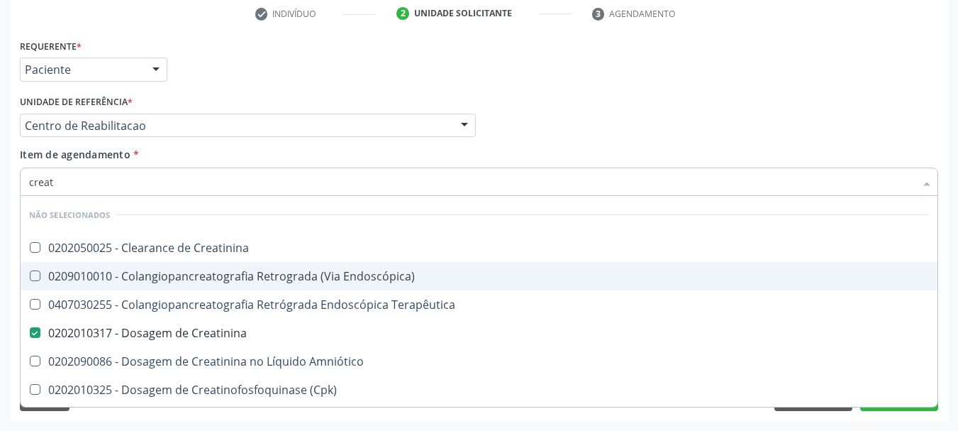
type input "crea"
checkbox Creatinina "false"
checkbox Mb "true"
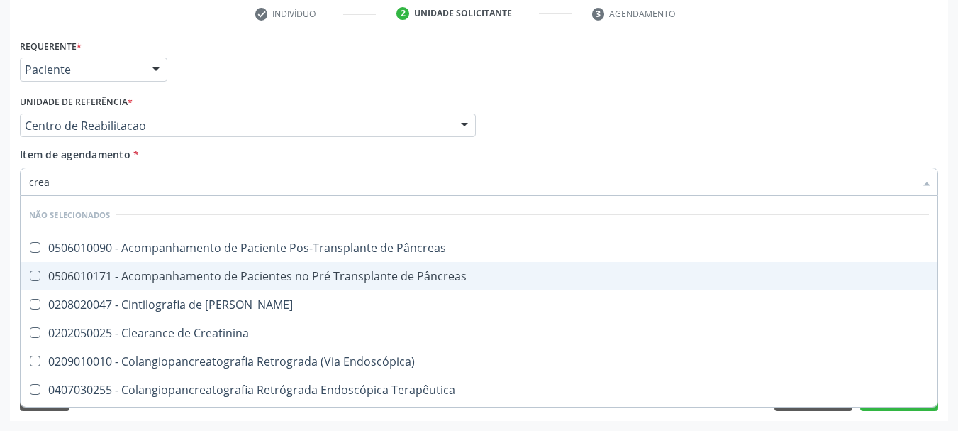
type input "cre"
checkbox Creatinina "false"
checkbox Oncologia "true"
type input "cr"
checkbox Oncologia "false"
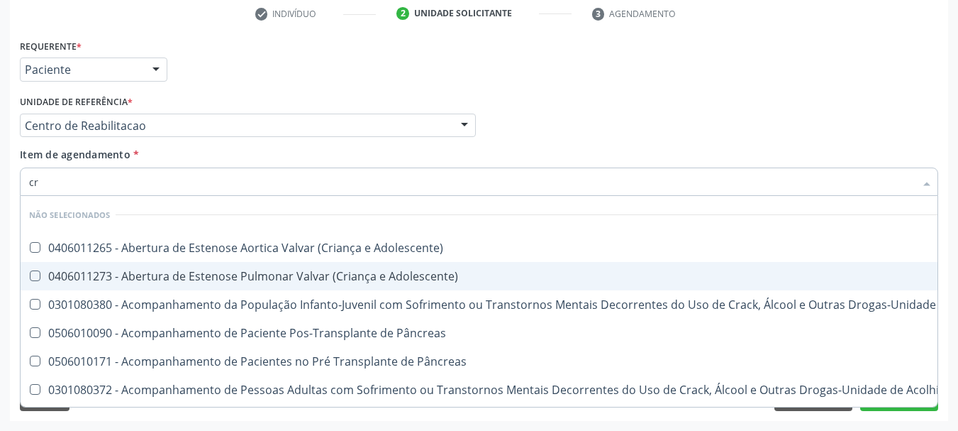
type input "c"
checkbox Adolescente\) "true"
checkbox Creatinina "false"
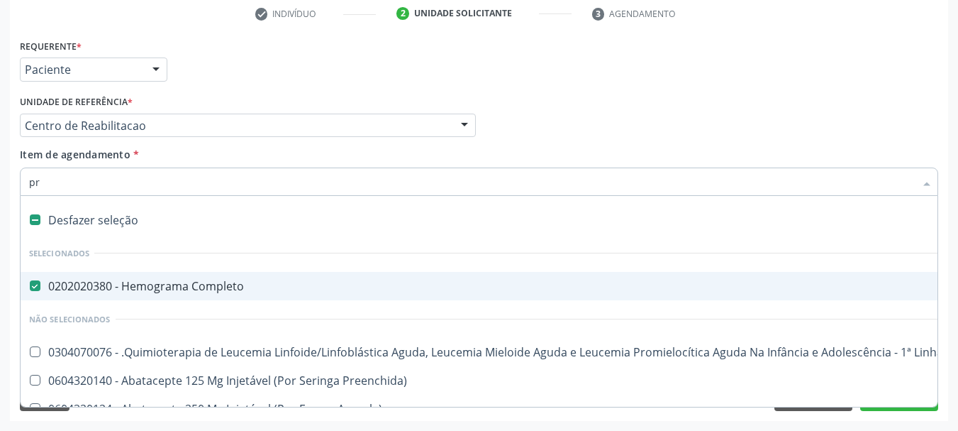
type input "pro"
checkbox Completo "false"
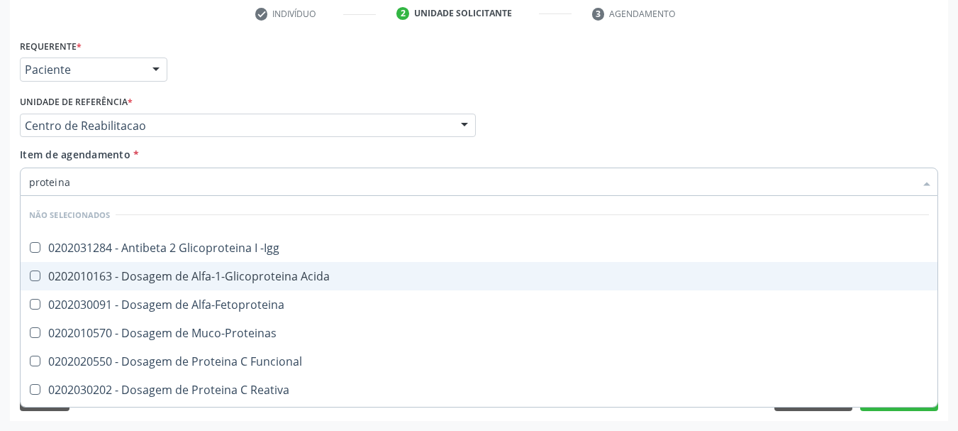
type input "proteina c"
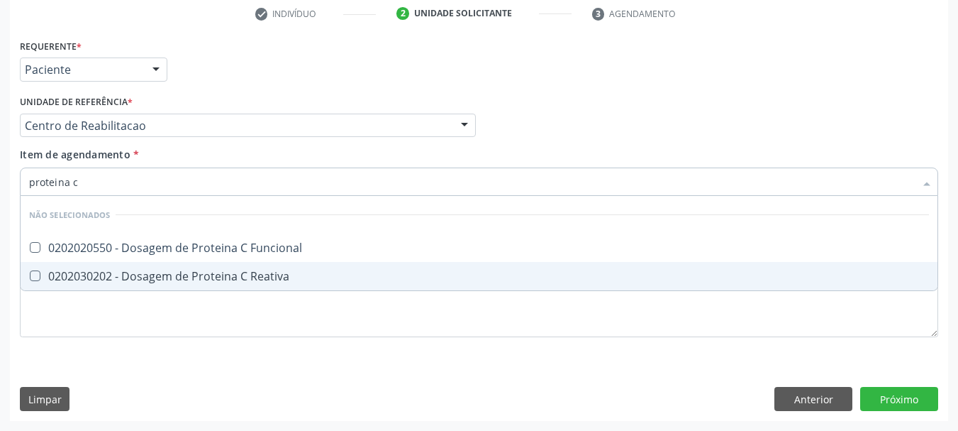
click at [135, 271] on div "0202030202 - Dosagem de Proteina C Reativa" at bounding box center [479, 275] width 900 height 11
checkbox Reativa "true"
type input "proteina"
checkbox Reativa "false"
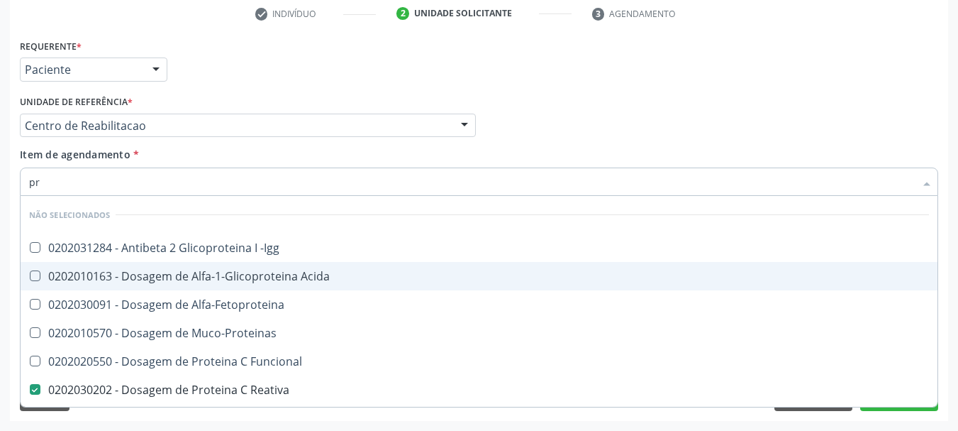
type input "p"
checkbox -Igg "true"
checkbox Reativa "false"
checkbox Fracoes "false"
checkbox Liquor "false"
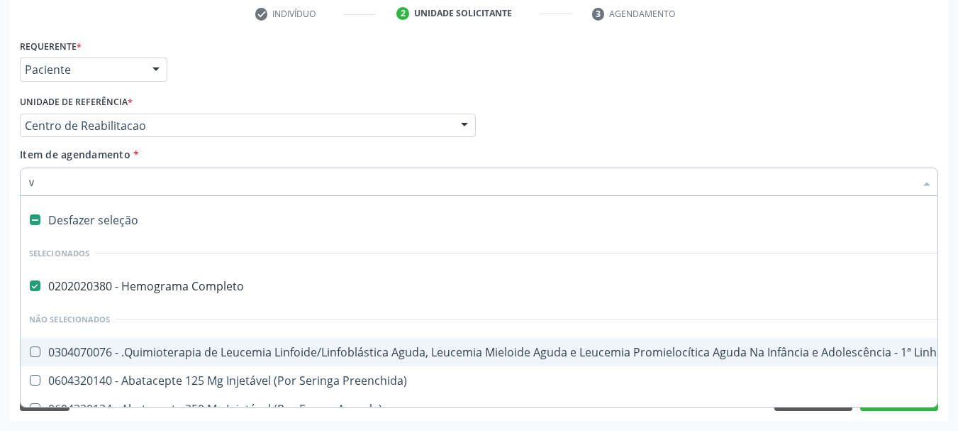
type input "vh"
checkbox Completo "false"
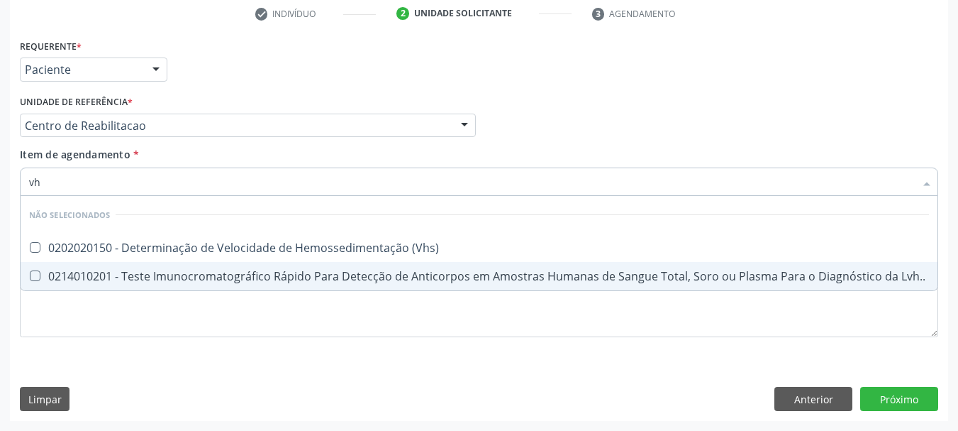
type input "vhs"
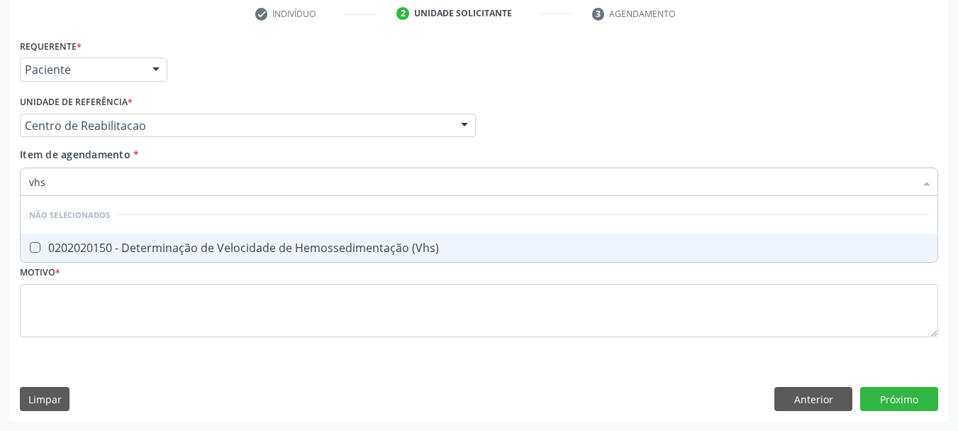
click at [136, 253] on div "0202020150 - Determinação de Velocidade de Hemossedimentação (Vhs)" at bounding box center [479, 247] width 900 height 11
checkbox \(Vhs\) "true"
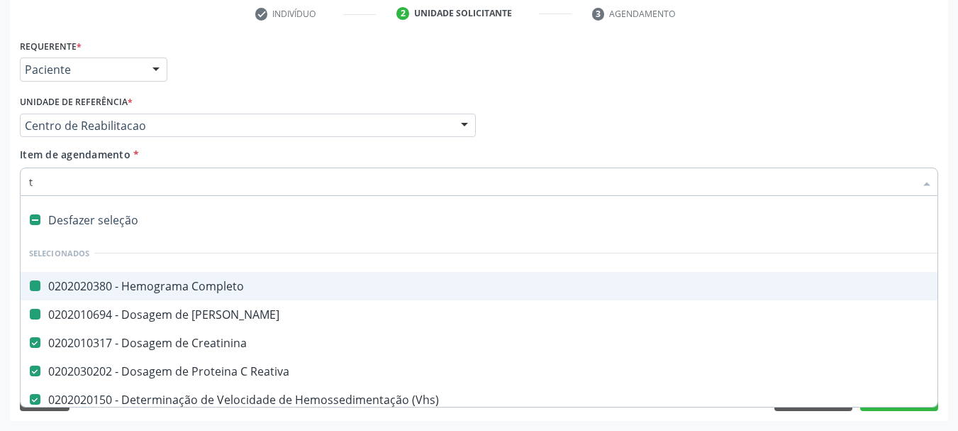
type input "tg"
checkbox Completo "false"
checkbox Ureia "false"
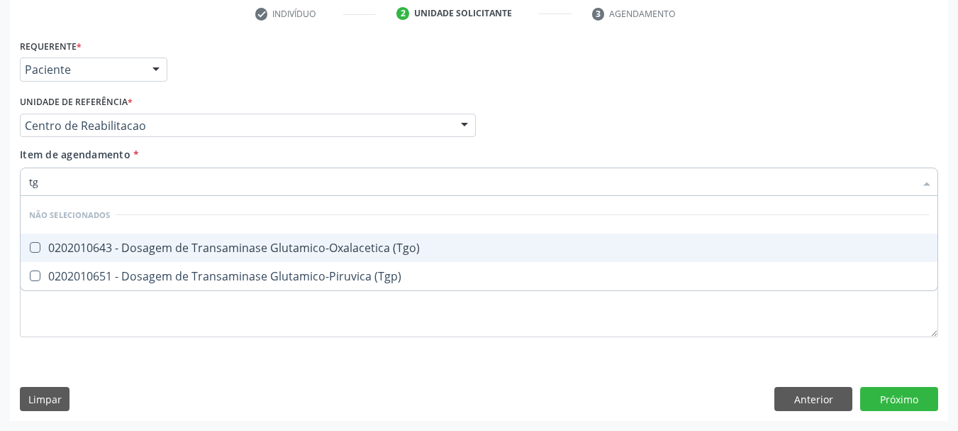
type input "tgo"
click at [172, 250] on div "0202010643 - Dosagem de Transaminase Glutamico-Oxalacetica (Tgo)" at bounding box center [479, 247] width 900 height 11
checkbox \(Tgo\) "true"
type input "tgp"
click at [172, 250] on div "0202010651 - Dosagem de Transaminase Glutamico-Piruvica (Tgp)" at bounding box center [479, 247] width 900 height 11
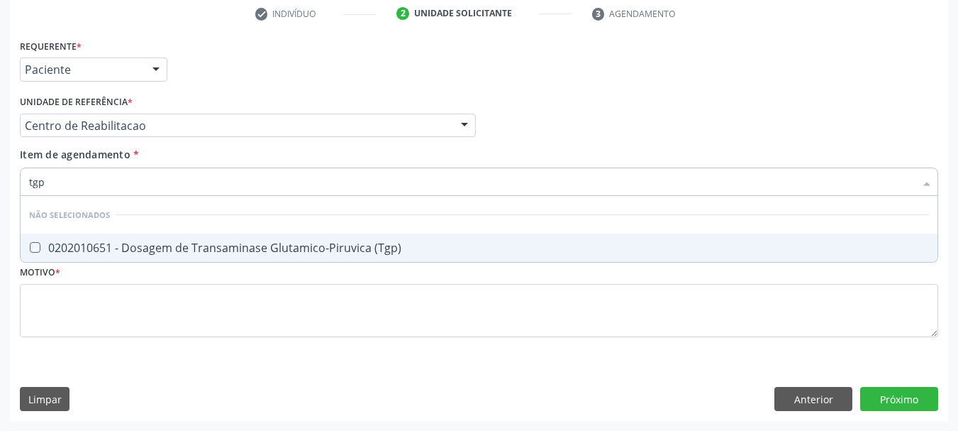
checkbox \(Tgp\) "true"
type input "t"
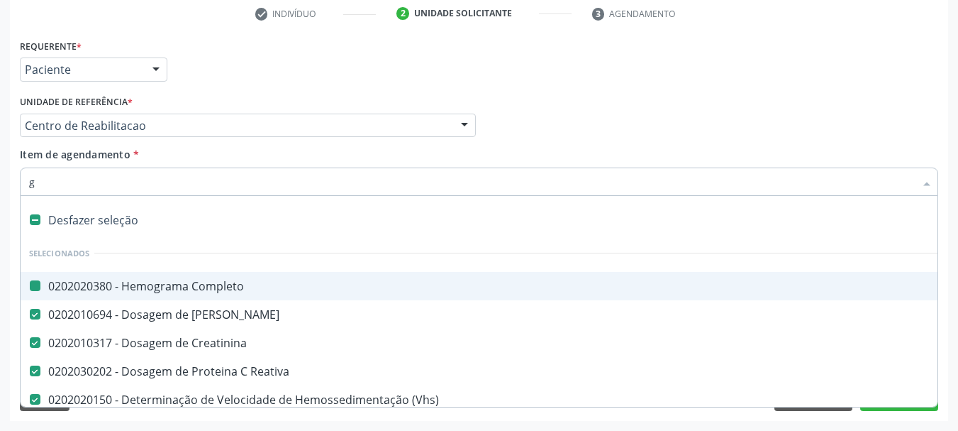
type input "gl"
checkbox Completo "false"
checkbox Ureia "false"
checkbox Creatinina "false"
checkbox Reativa "false"
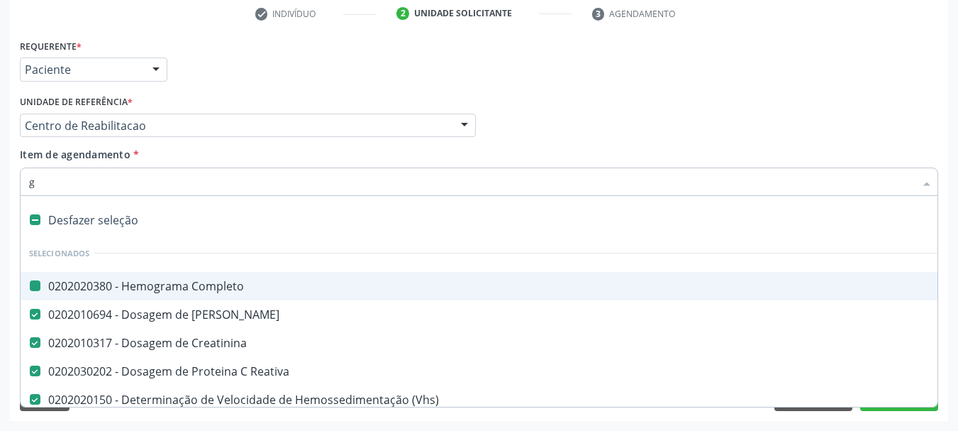
checkbox Cística "true"
checkbox Hemoglobinopatias "true"
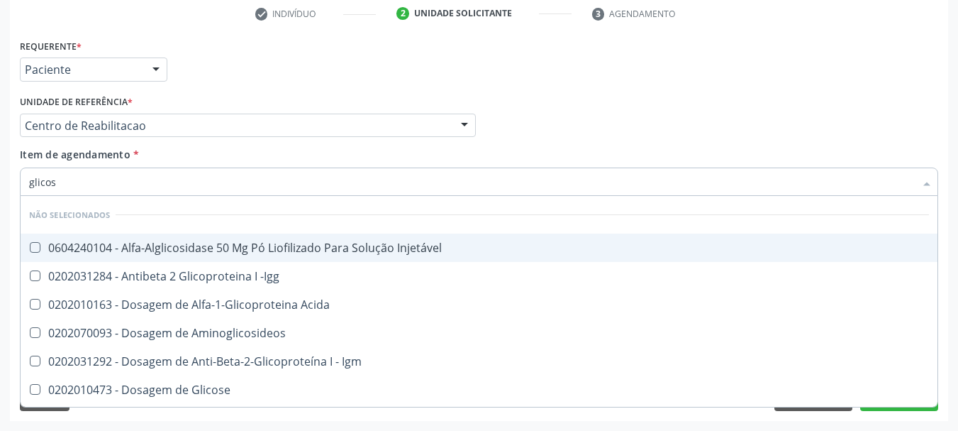
type input "glicosi"
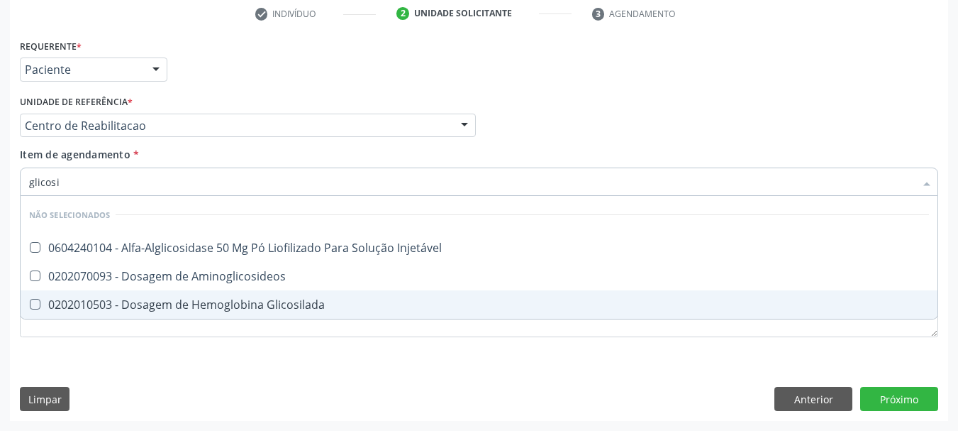
click at [170, 306] on div "0202010503 - Dosagem de Hemoglobina Glicosilada" at bounding box center [479, 304] width 900 height 11
checkbox Glicosilada "true"
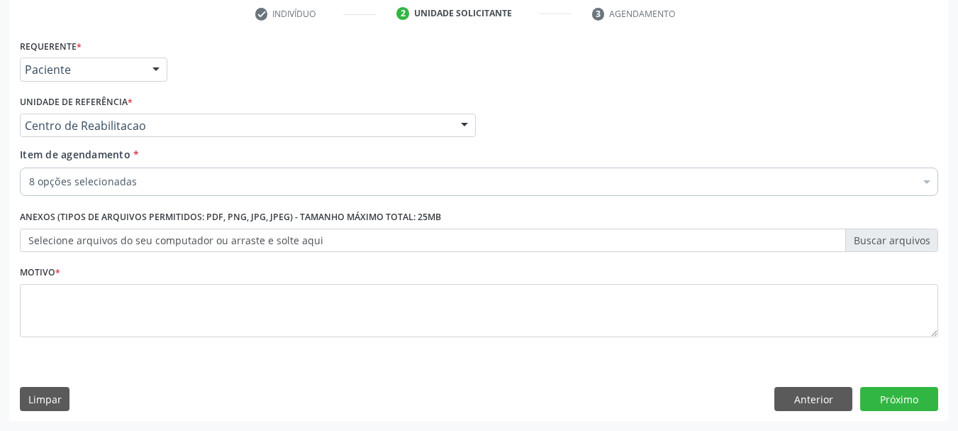
checkbox Completo "true"
checkbox Ureia "true"
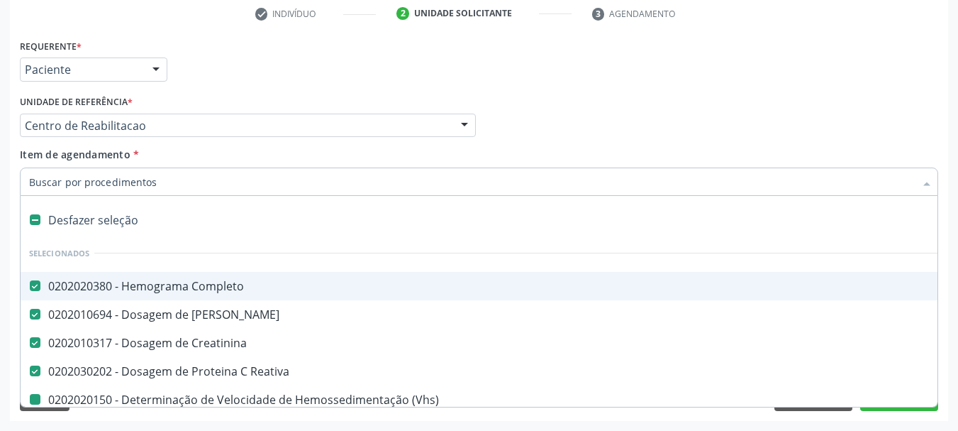
type input "u"
checkbox \(Vhs\) "false"
checkbox \(Tgo\) "false"
checkbox \(Tgp\) "false"
checkbox Glicosilada "false"
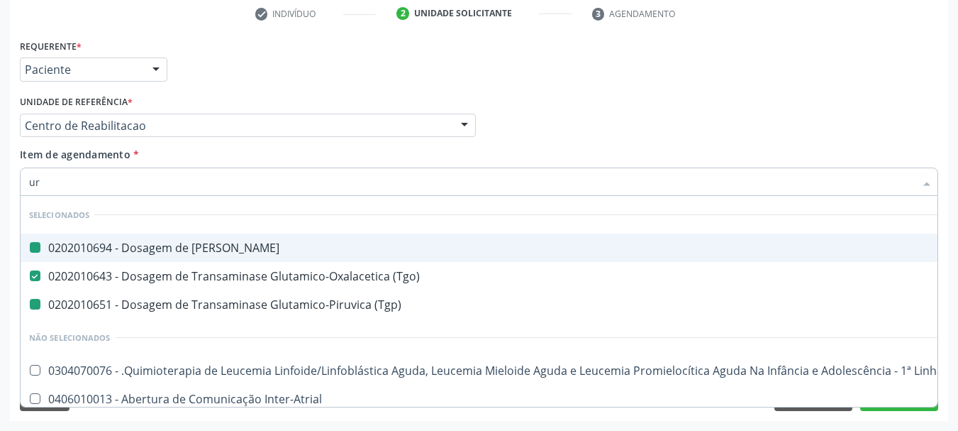
type input "uri"
checkbox Ureia "false"
checkbox \(Tgp\) "false"
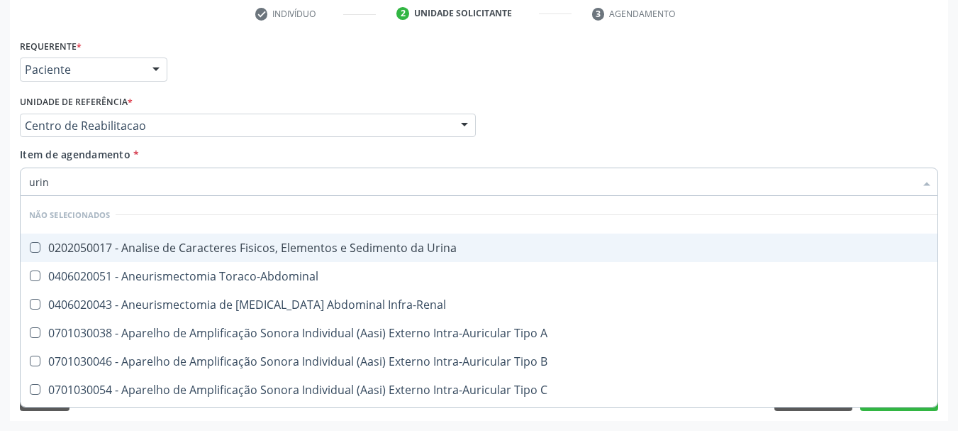
type input "urina"
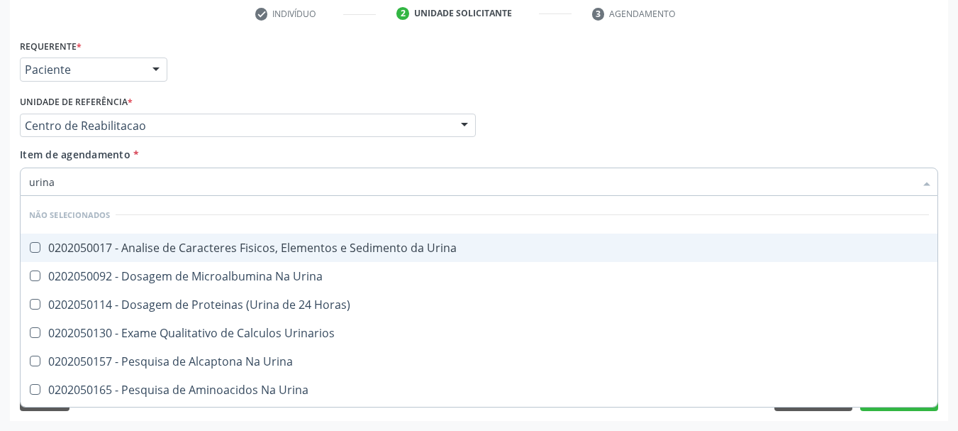
click at [174, 243] on div "0202050017 - Analise de Caracteres Fisicos, Elementos e Sedimento da Urina" at bounding box center [479, 247] width 900 height 11
checkbox Urina "true"
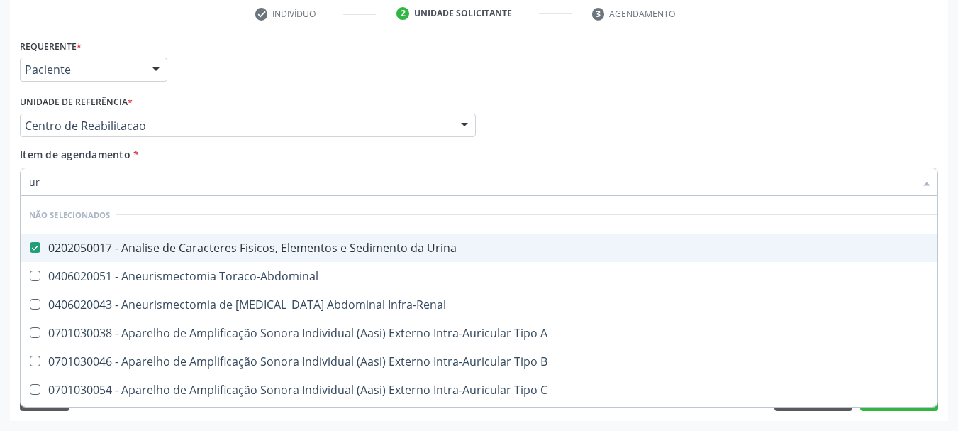
type input "u"
checkbox Infra-Renal "true"
checkbox B "true"
checkbox C "true"
checkbox A "true"
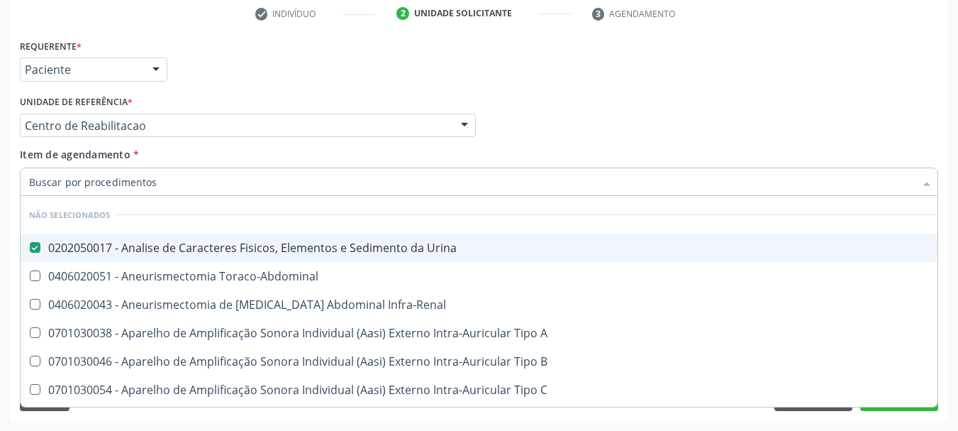
checkbox B "true"
checkbox Cônica "false"
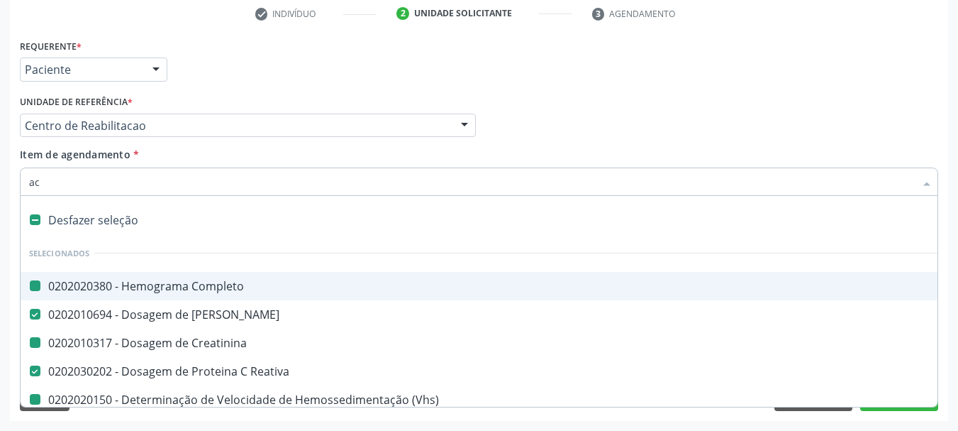
type input "aci"
checkbox Completo "false"
checkbox Creatinina "false"
checkbox \(Vhs\) "false"
checkbox \(Tgo\) "false"
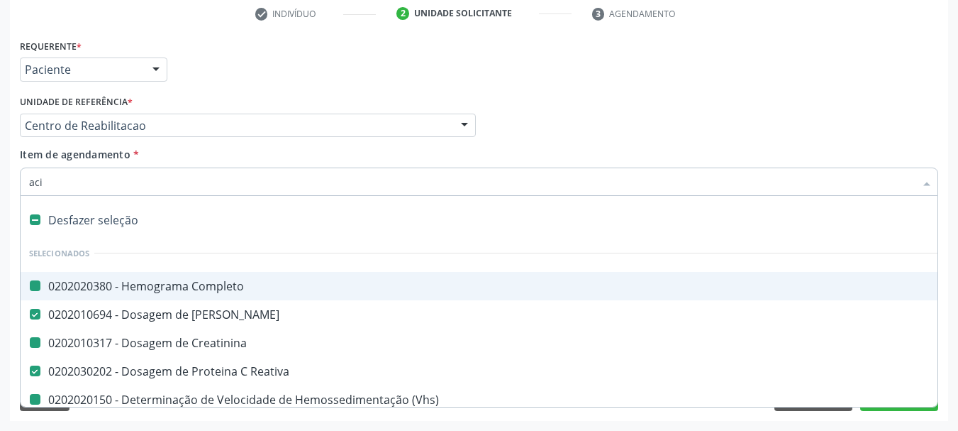
checkbox \(Tgp\) "false"
checkbox Glicosilada "false"
checkbox Reativa "false"
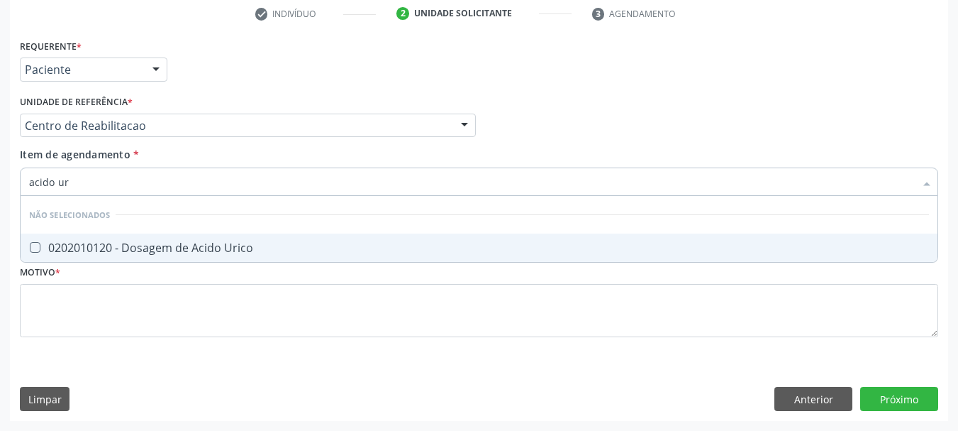
type input "acido uri"
click at [174, 243] on div "0202010120 - Dosagem de Acido Urico" at bounding box center [479, 247] width 900 height 11
checkbox Urico "true"
type input "acido"
checkbox Urico "false"
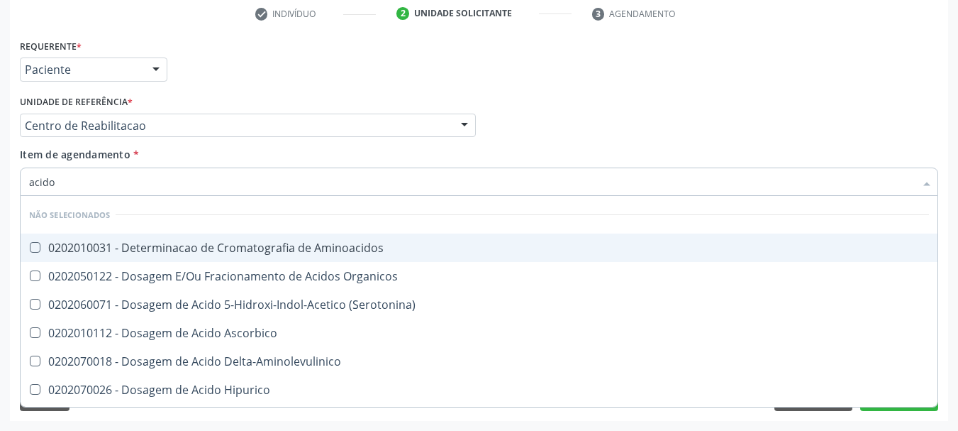
type input "acid"
checkbox Urico "false"
checkbox Cromatografia\) "true"
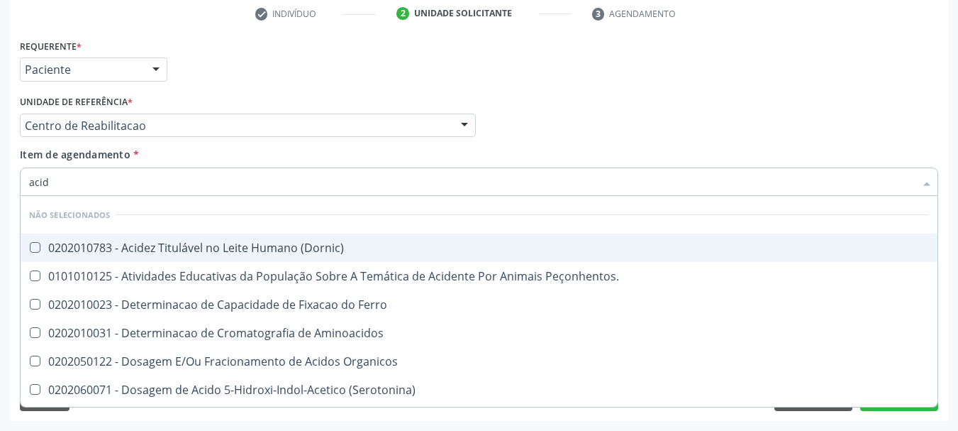
type input "aci"
checkbox Urico "false"
type input "a"
checkbox \(Dornic\) "true"
checkbox Ferro "true"
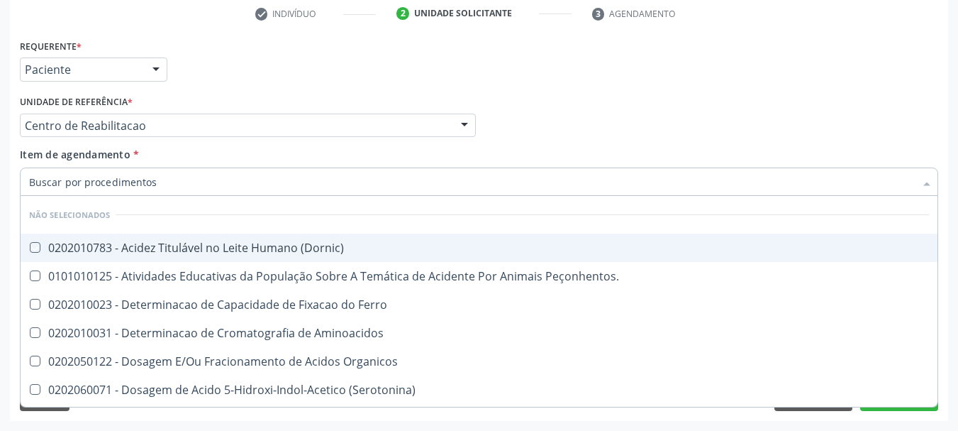
checkbox Aminoacidos "true"
checkbox Organicos "true"
checkbox \(Serotonina\) "true"
checkbox Ascorbico "true"
checkbox Delta-Aminolevulinico "true"
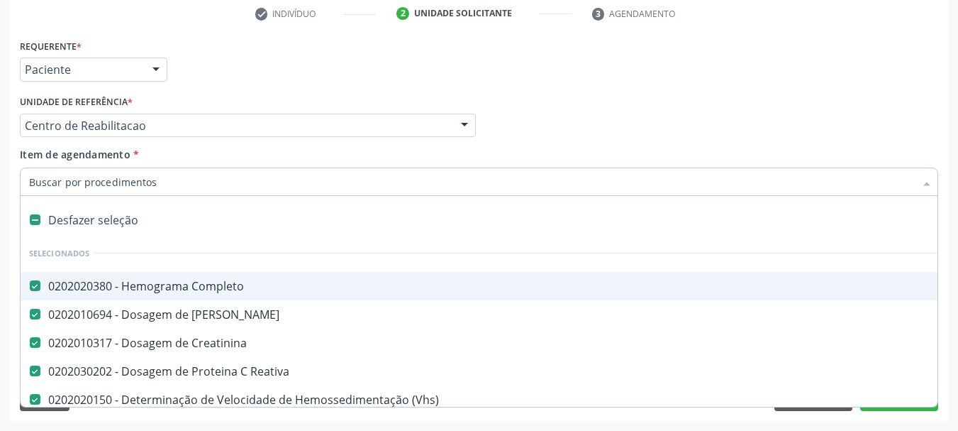
type input "t"
checkbox Glicosilada "false"
checkbox Oncologia "true"
checkbox Urina "false"
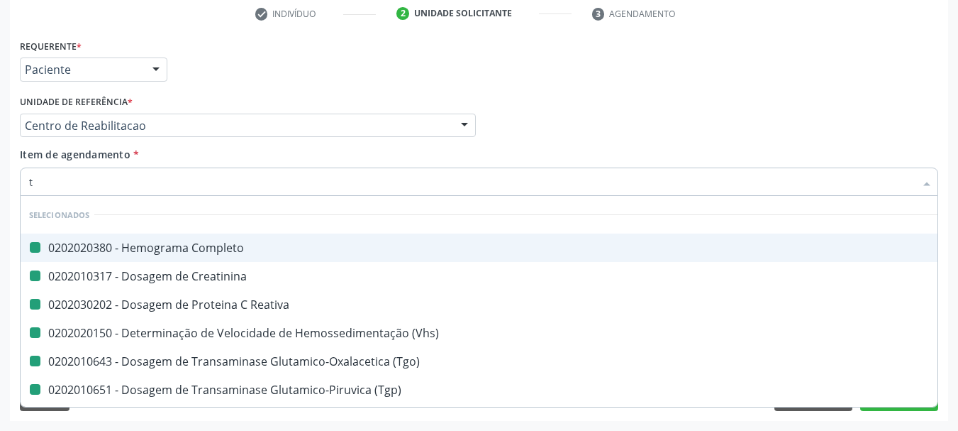
type input "ts"
checkbox Completo "false"
checkbox Reativa "false"
checkbox \(Vhs\) "false"
checkbox \(Tgo\) "false"
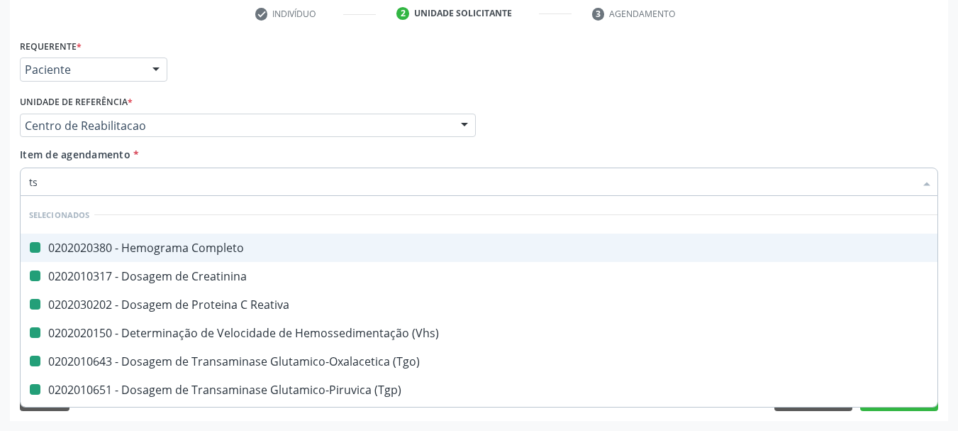
checkbox \(Tgp\) "false"
checkbox Creatinina "false"
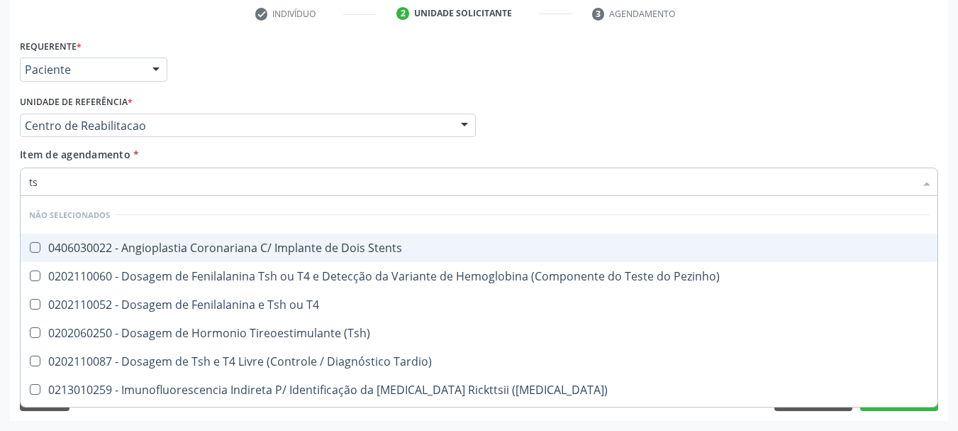
type input "tsh"
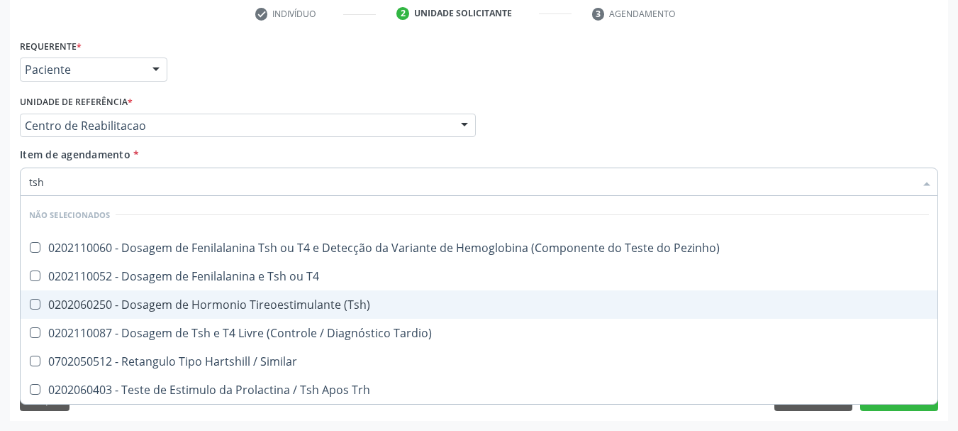
click at [178, 309] on div "0202060250 - Dosagem de Hormonio Tireoestimulante (Tsh)" at bounding box center [479, 304] width 900 height 11
checkbox \(Tsh\) "true"
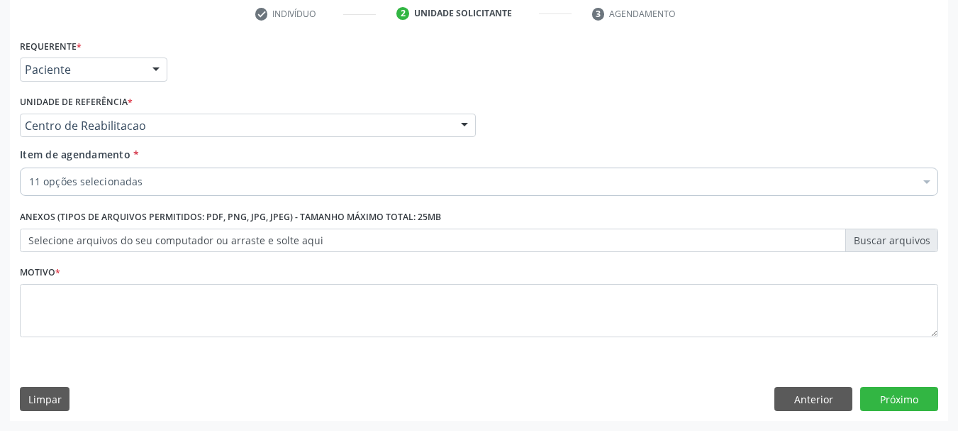
checkbox Completo "true"
checkbox Reativa "true"
checkbox \(Vhs\) "true"
checkbox \(Tgo\) "true"
checkbox Ureia "true"
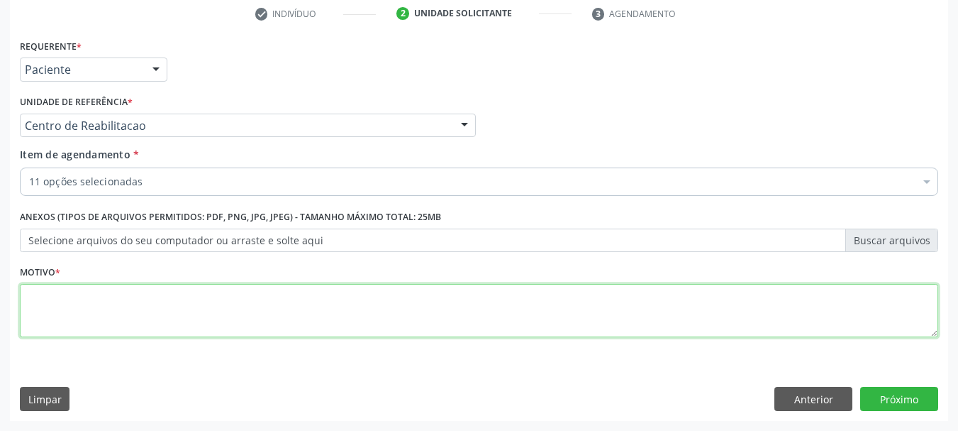
click at [148, 324] on textarea at bounding box center [479, 311] width 918 height 54
type textarea "......"
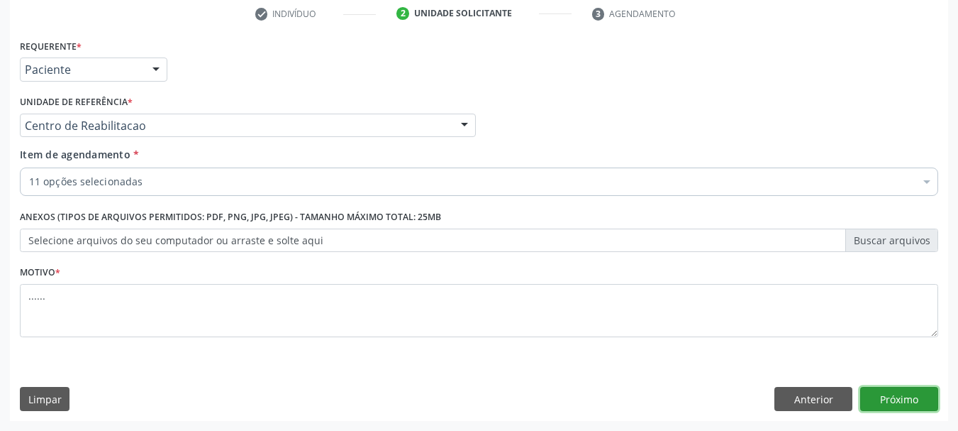
click at [881, 399] on button "Próximo" at bounding box center [899, 399] width 78 height 24
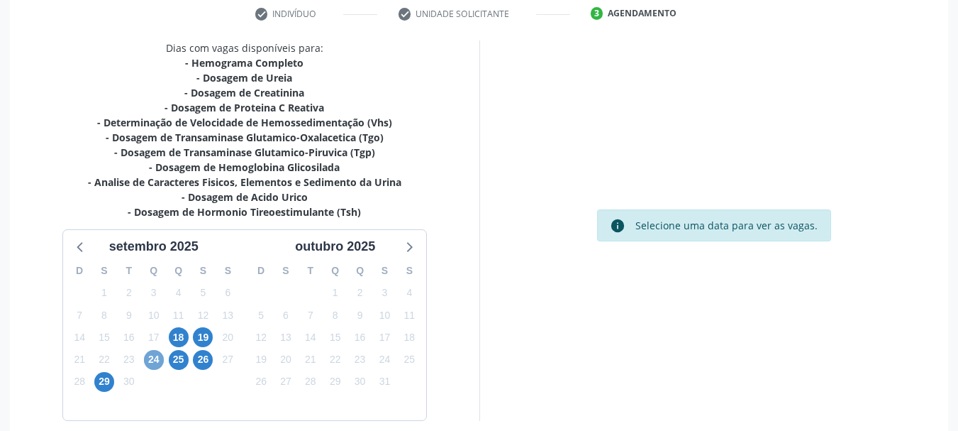
click at [155, 355] on span "24" at bounding box center [154, 360] width 20 height 20
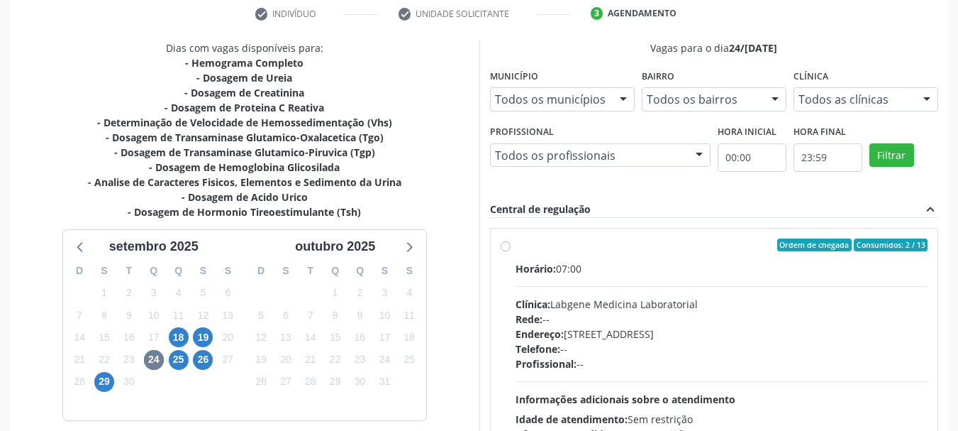
click at [516, 243] on label "Ordem de chegada Consumidos: 2 / 13 Horário: 07:00 Clínica: Labgene Medicina La…" at bounding box center [722, 347] width 413 height 218
click at [509, 243] on input "Ordem de chegada Consumidos: 2 / 13 Horário: 07:00 Clínica: Labgene Medicina La…" at bounding box center [506, 244] width 10 height 13
radio input "true"
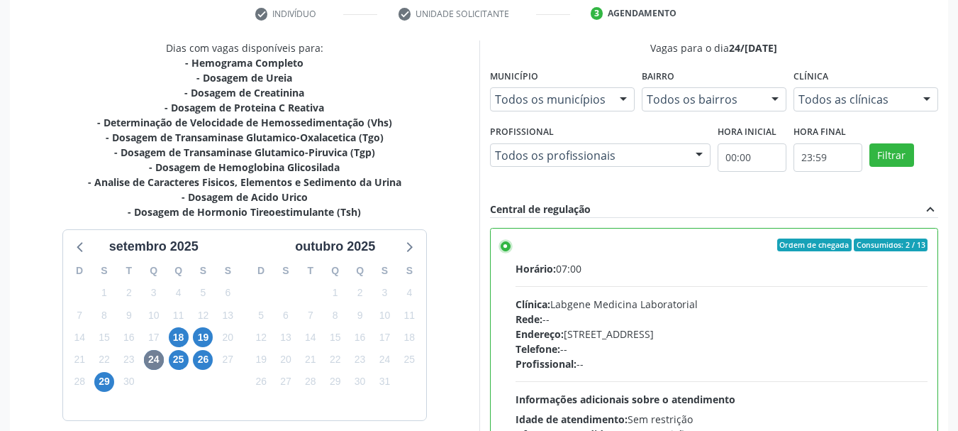
scroll to position [417, 0]
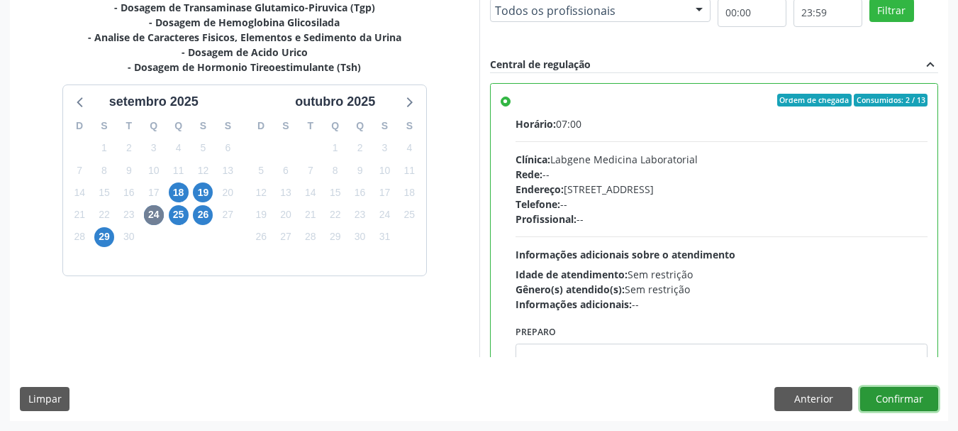
click at [913, 394] on button "Confirmar" at bounding box center [899, 399] width 78 height 24
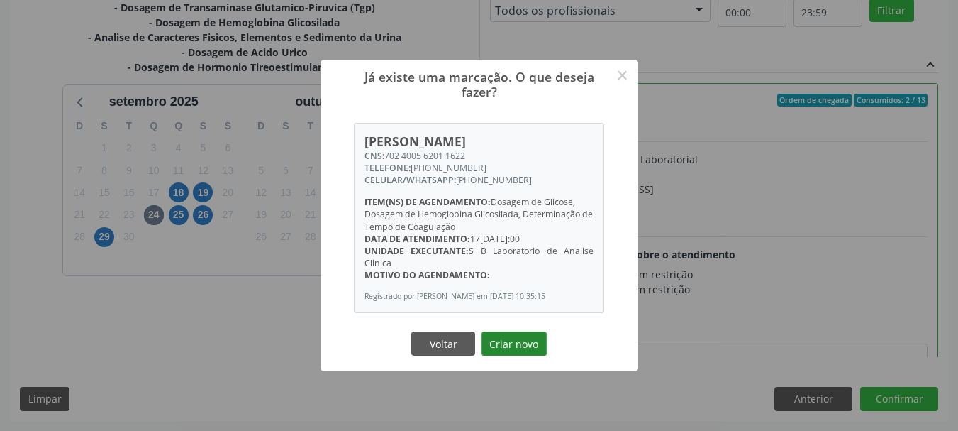
click at [506, 355] on button "Criar novo" at bounding box center [514, 343] width 65 height 24
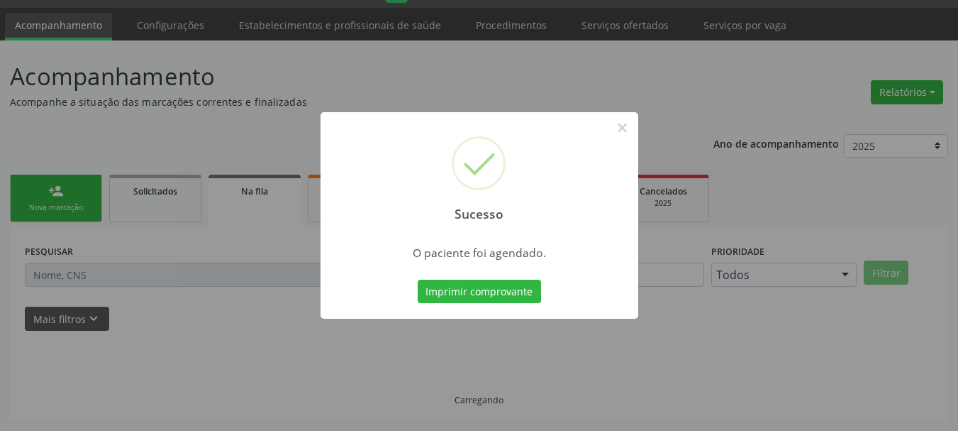
scroll to position [38, 0]
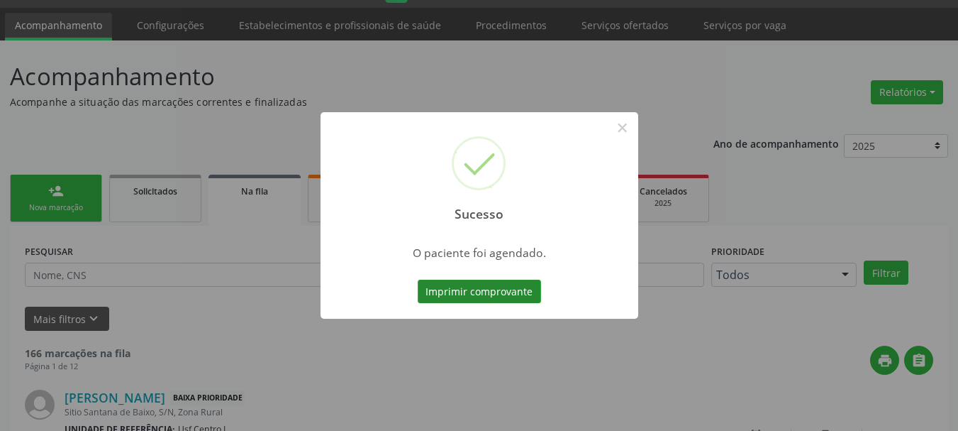
click at [506, 293] on button "Imprimir comprovante" at bounding box center [479, 291] width 123 height 24
